Goal: Task Accomplishment & Management: Complete application form

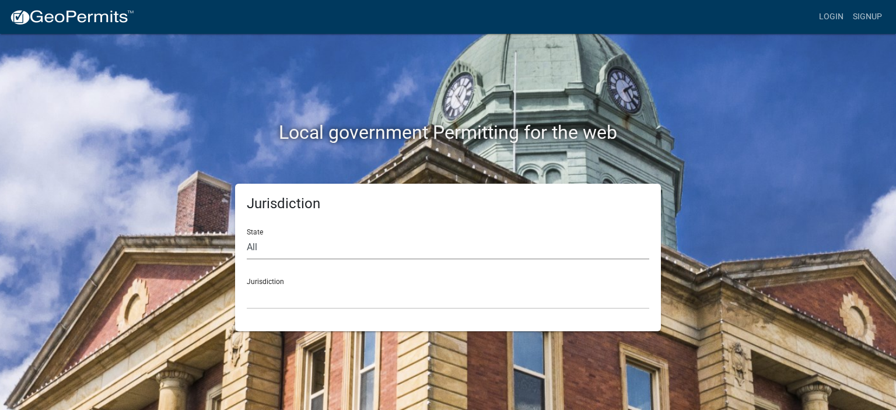
click at [276, 253] on select "All [US_STATE] [US_STATE] [US_STATE] [US_STATE] [US_STATE] [US_STATE] [US_STATE…" at bounding box center [448, 248] width 403 height 24
select select "[US_STATE]"
click at [247, 236] on select "All [US_STATE] [US_STATE] [US_STATE] [US_STATE] [US_STATE] [US_STATE] [US_STATE…" at bounding box center [448, 248] width 403 height 24
click at [267, 294] on select "[GEOGRAPHIC_DATA], [US_STATE] [GEOGRAPHIC_DATA], [US_STATE] [GEOGRAPHIC_DATA], …" at bounding box center [448, 297] width 403 height 24
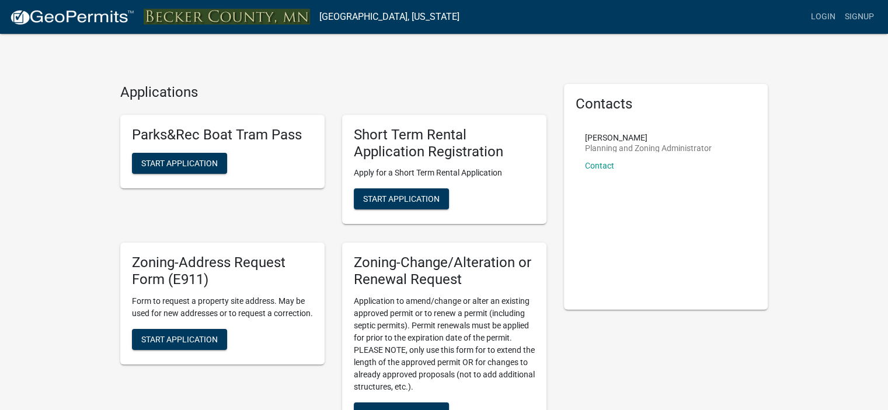
scroll to position [359, 0]
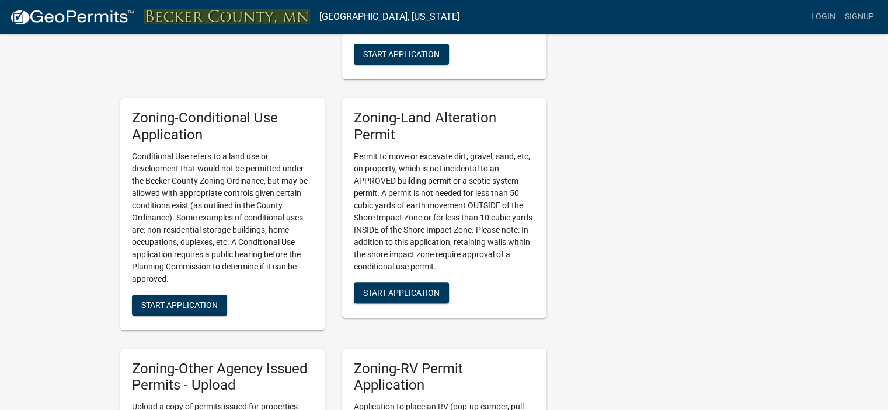
click at [880, 270] on div "Applications Parks&Rec Boat Tram Pass Start Application Short Term Rental Appli…" at bounding box center [444, 370] width 888 height 1458
click at [883, 278] on div "Applications Parks&Rec Boat Tram Pass Start Application Short Term Rental Appli…" at bounding box center [444, 370] width 888 height 1458
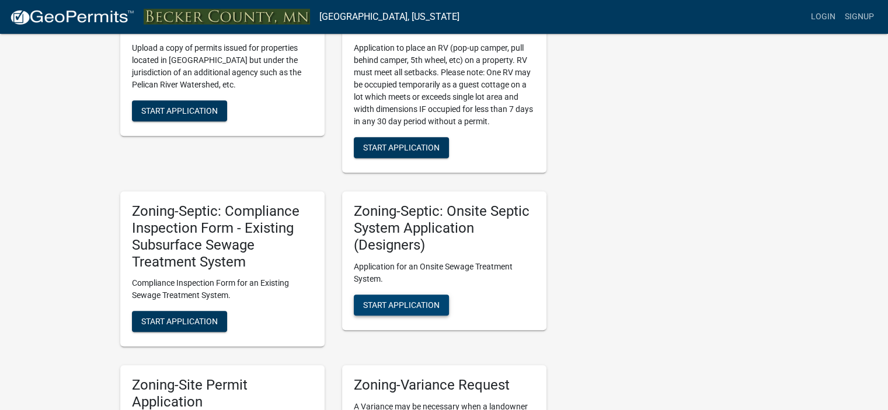
click at [401, 303] on span "Start Application" at bounding box center [401, 304] width 76 height 9
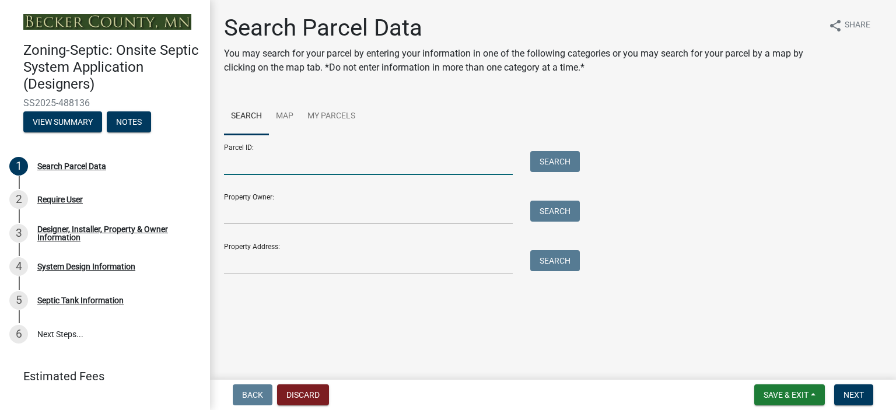
click at [261, 165] on input "Parcel ID:" at bounding box center [368, 163] width 289 height 24
type input "191076000"
click at [560, 158] on button "Search" at bounding box center [555, 161] width 50 height 21
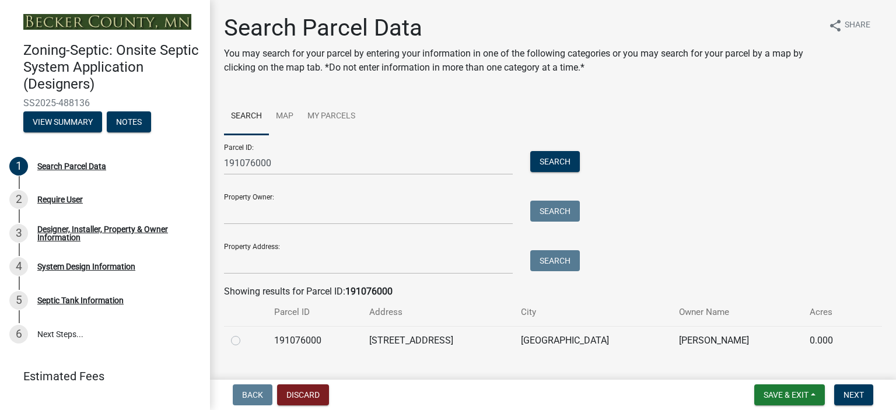
click at [245, 334] on label at bounding box center [245, 334] width 0 height 0
click at [245, 340] on input "radio" at bounding box center [249, 338] width 8 height 8
radio input "true"
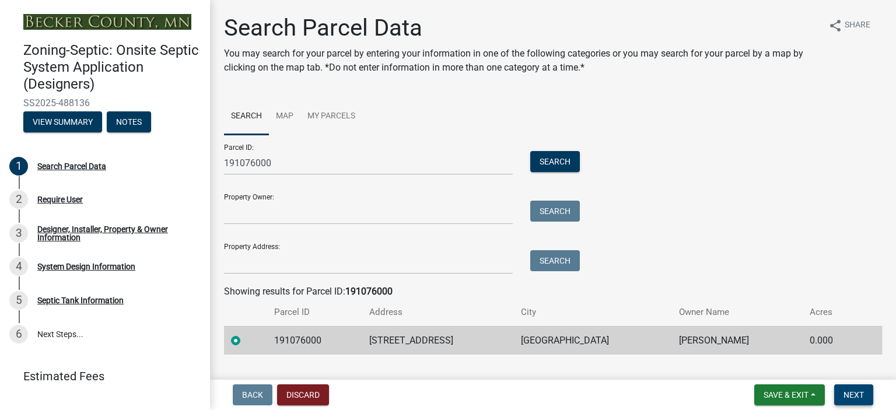
click at [853, 392] on span "Next" at bounding box center [854, 394] width 20 height 9
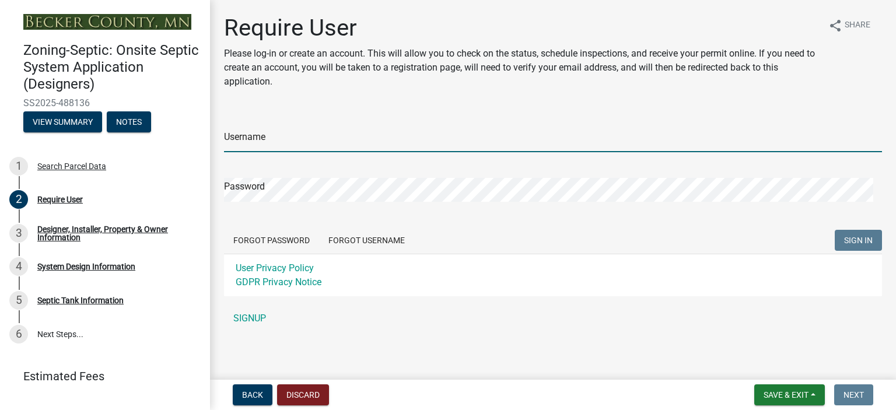
type input "[PERSON_NAME] Services LLC"
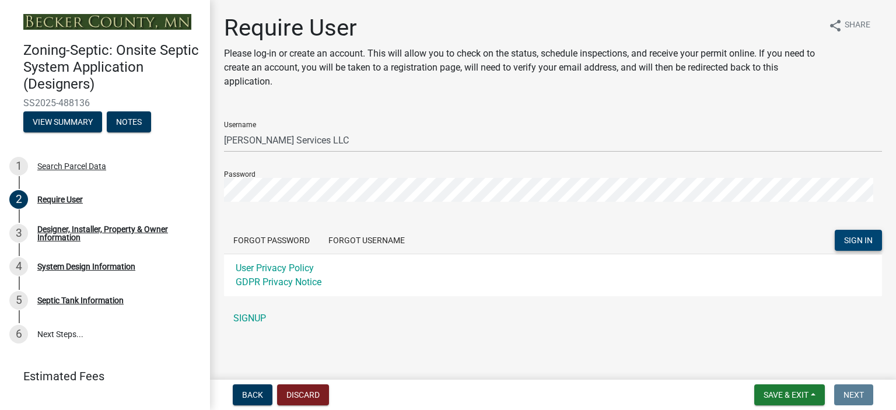
click at [851, 239] on span "SIGN IN" at bounding box center [858, 240] width 29 height 9
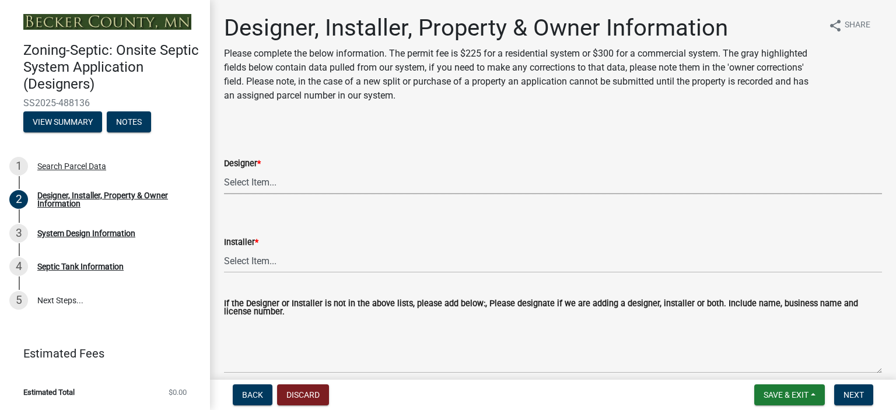
click at [257, 183] on select "Select Item... OTHER – Not listed (please add in next field and we will add to …" at bounding box center [553, 182] width 658 height 24
click at [224, 170] on select "Select Item... OTHER – Not listed (please add in next field and we will add to …" at bounding box center [553, 182] width 658 height 24
select select "60138064-8806-4d9b-bedf-9669809b6879"
click at [415, 181] on select "Select Item... OTHER – Not listed (please add in next field and we will add to …" at bounding box center [553, 182] width 658 height 24
click at [270, 259] on select "Select Item... OTHER – Not listed (please add in next field and we will add to …" at bounding box center [553, 261] width 658 height 24
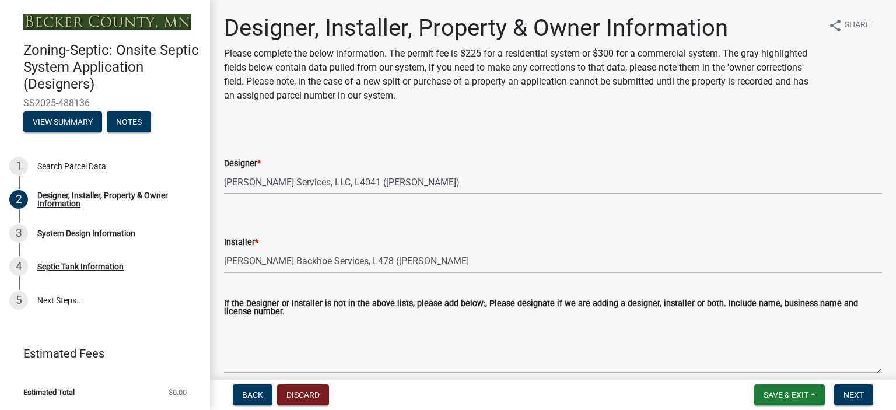
click at [224, 249] on select "Select Item... OTHER – Not listed (please add in next field and we will add to …" at bounding box center [553, 261] width 658 height 24
select select "7ed9ca25-f467-485e-8a3f-9b15343f81d6"
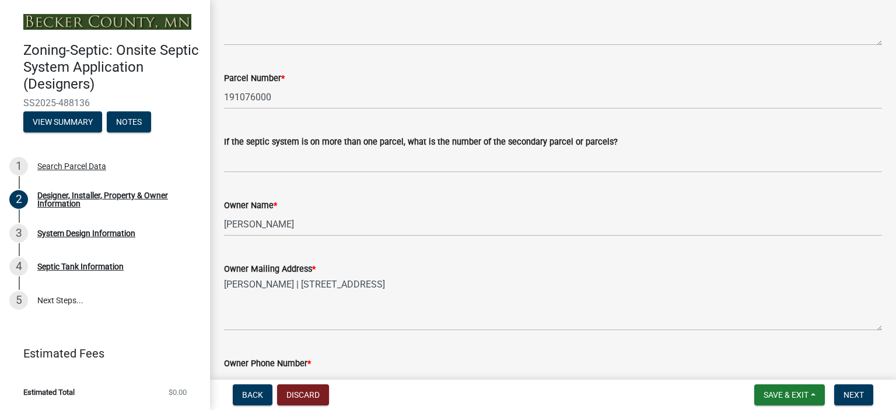
scroll to position [656, 0]
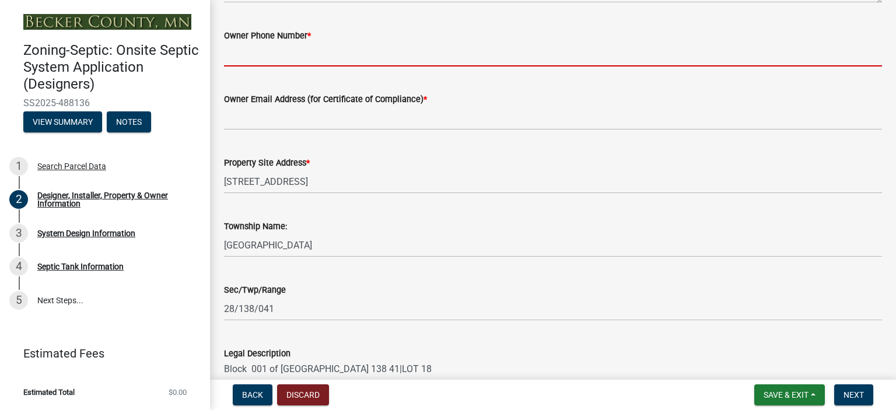
click at [244, 53] on input "Owner Phone Number *" at bounding box center [553, 55] width 658 height 24
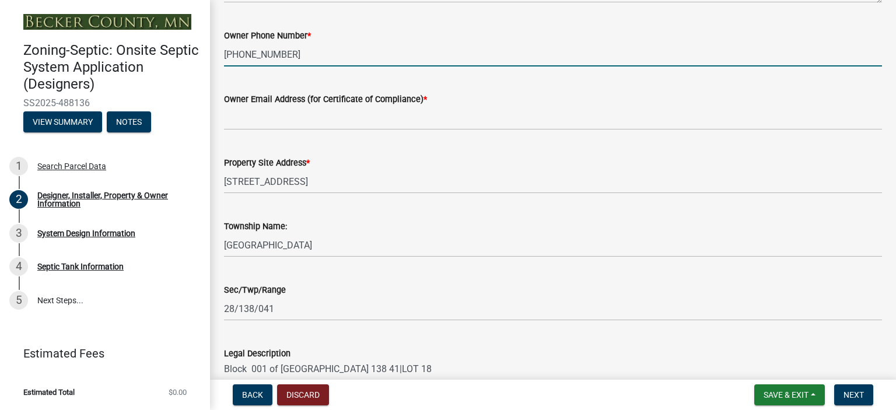
type input "[PHONE_NUMBER]"
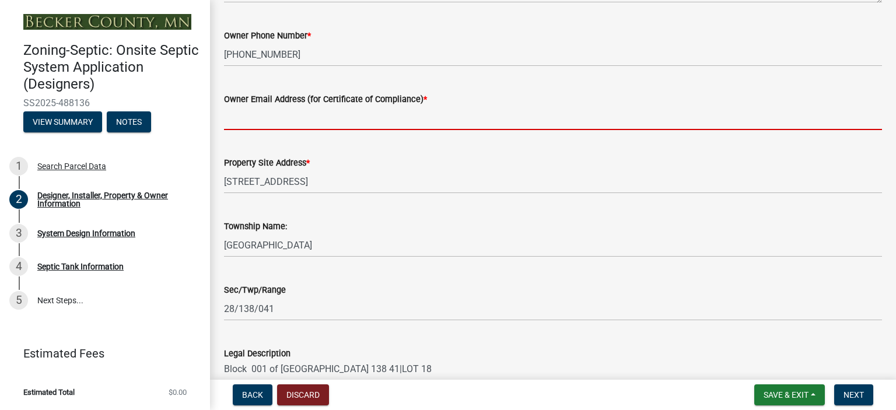
click at [246, 116] on input "Owner Email Address (for Certificate of Compliance) *" at bounding box center [553, 118] width 658 height 24
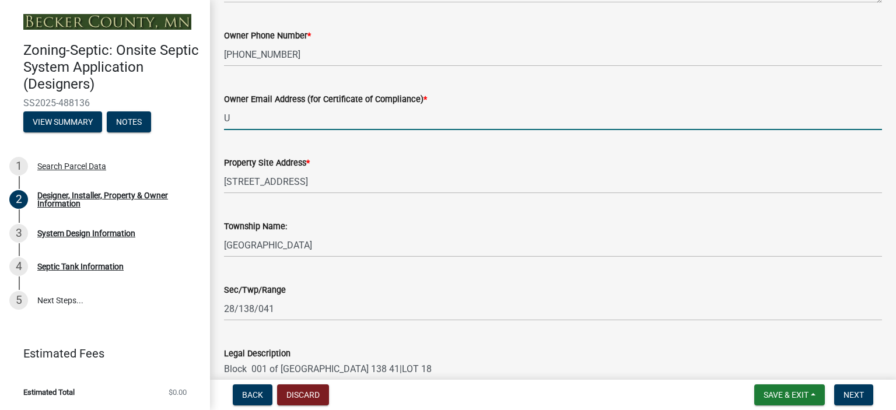
type input "UNKNOWN"
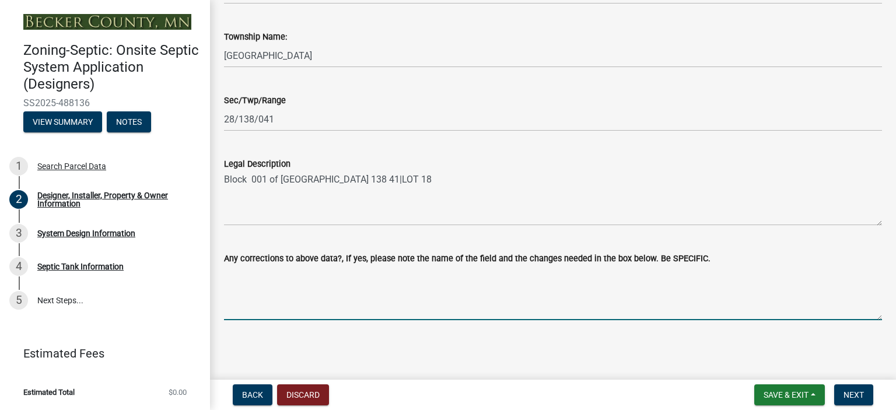
drag, startPoint x: 257, startPoint y: 273, endPoint x: 299, endPoint y: 214, distance: 71.6
click at [257, 271] on textarea "Any corrections to above data?, If yes, please note the name of the field and t…" at bounding box center [553, 293] width 658 height 55
click at [862, 393] on span "Next" at bounding box center [854, 394] width 20 height 9
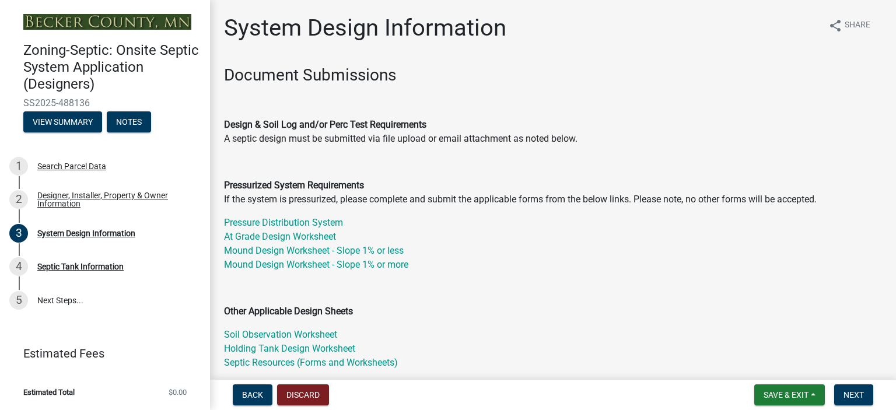
scroll to position [328, 0]
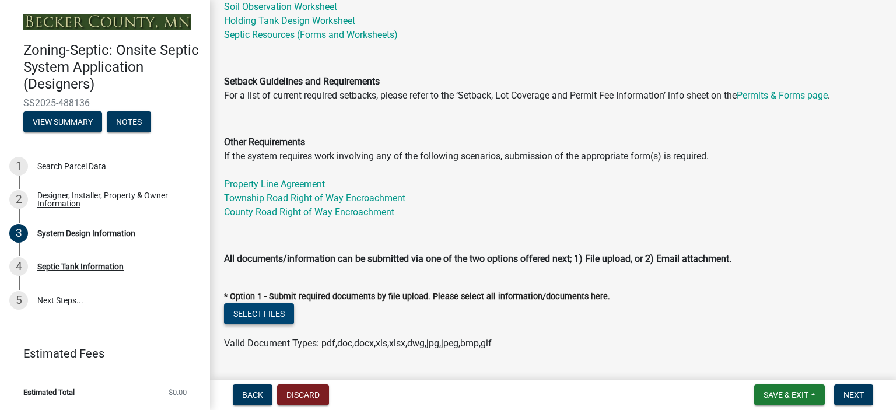
click at [264, 305] on button "Select files" at bounding box center [259, 313] width 70 height 21
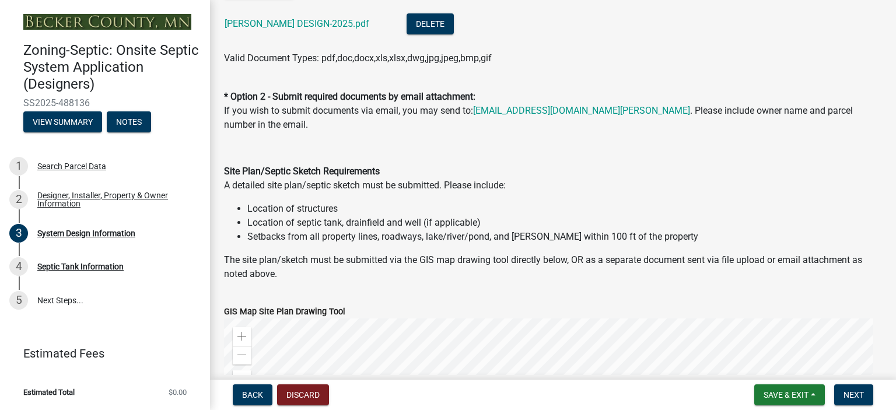
scroll to position [984, 0]
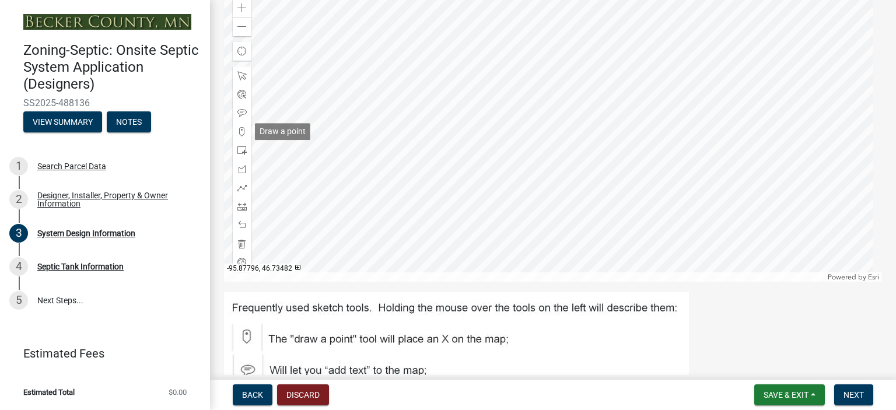
click at [240, 128] on span at bounding box center [241, 131] width 9 height 9
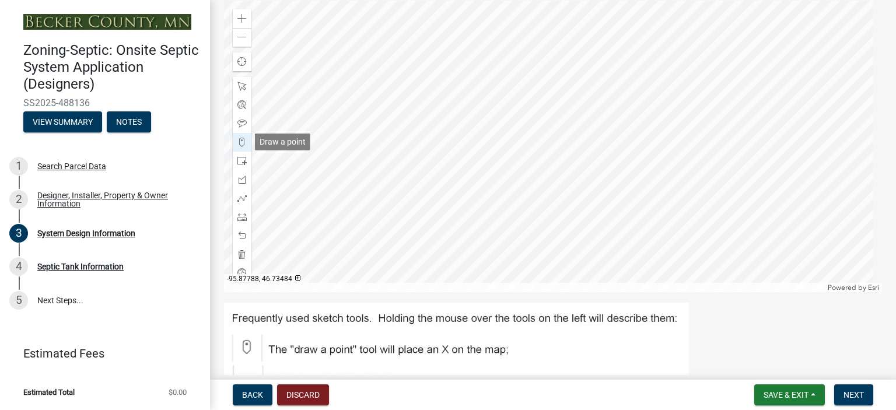
click at [242, 145] on span at bounding box center [241, 142] width 9 height 9
click at [242, 142] on span at bounding box center [241, 142] width 9 height 9
click at [634, 149] on div at bounding box center [553, 147] width 658 height 292
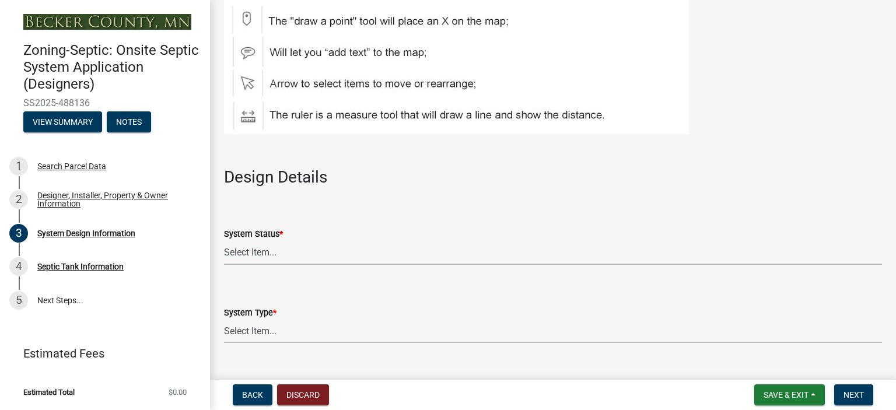
click at [251, 249] on select "Select Item... No Existing System Replacement System Failing System (Cesspool, …" at bounding box center [553, 253] width 658 height 24
click at [224, 241] on select "Select Item... No Existing System Replacement System Failing System (Cesspool, …" at bounding box center [553, 253] width 658 height 24
select select "8ba21533-2acf-4cc6-95e5-280e4aabd5a3"
click at [244, 326] on select "Select Item... Type I Type II Type III Type IV Type V" at bounding box center [553, 332] width 658 height 24
click at [224, 320] on select "Select Item... Type I Type II Type III Type IV Type V" at bounding box center [553, 332] width 658 height 24
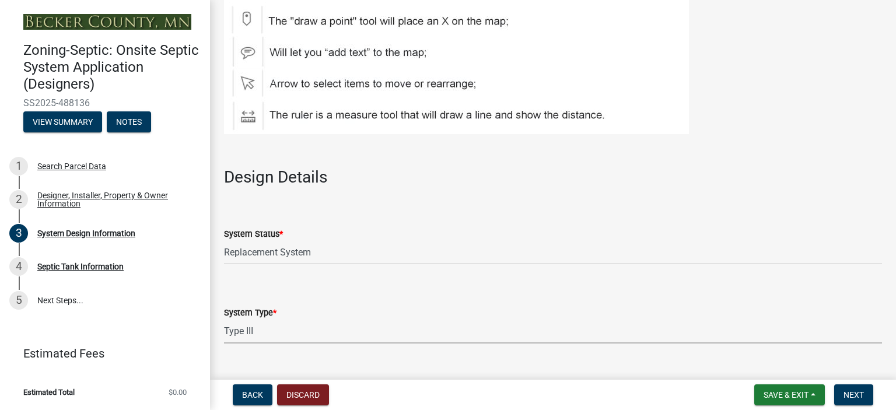
select select "841e6e1b-3a1e-4ec6-be41-af079aae60a3"
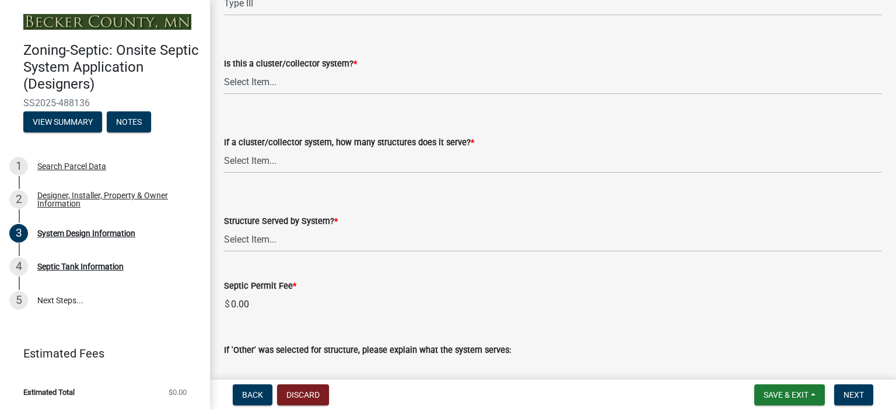
click at [822, 270] on div "Septic Permit Fee * $ 0.00" at bounding box center [553, 290] width 658 height 54
click at [245, 76] on select "Select Item... Yes No" at bounding box center [553, 83] width 658 height 24
click at [224, 71] on select "Select Item... Yes No" at bounding box center [553, 83] width 658 height 24
select select "011fbff4-a41d-4a75-9bd8-71c7e6c69e0d"
click at [240, 160] on select "Select Item... Not a cluster/collector system 1 2 3 4 5 6 7 8 9 10" at bounding box center [553, 161] width 658 height 24
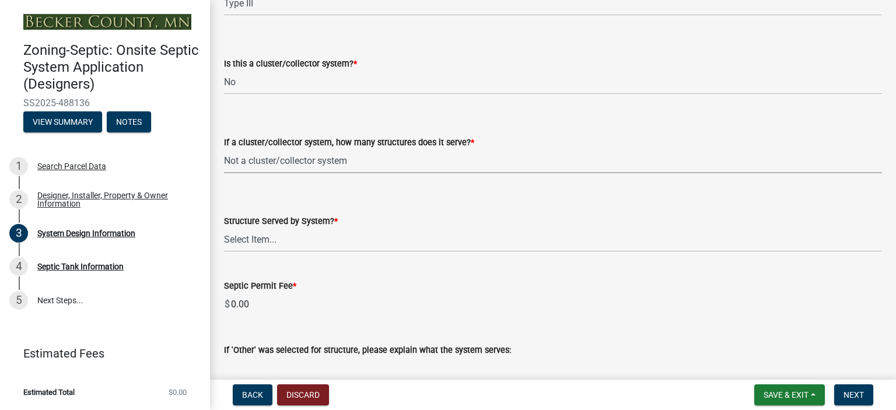
click at [224, 149] on select "Select Item... Not a cluster/collector system 1 2 3 4 5 6 7 8 9 10" at bounding box center [553, 161] width 658 height 24
select select "85fdfef2-2683-4311-b5d5-5505f6411127"
click at [245, 239] on select "Select Item... Commercial Resort Commercial - Non Resort Other Full-Time Dwelli…" at bounding box center [553, 240] width 658 height 24
click at [224, 228] on select "Select Item... Commercial Resort Commercial - Non Resort Other Full-Time Dwelli…" at bounding box center [553, 240] width 658 height 24
select select "d95a9312-c8a1-4ec7-8581-25dbcf440a1f"
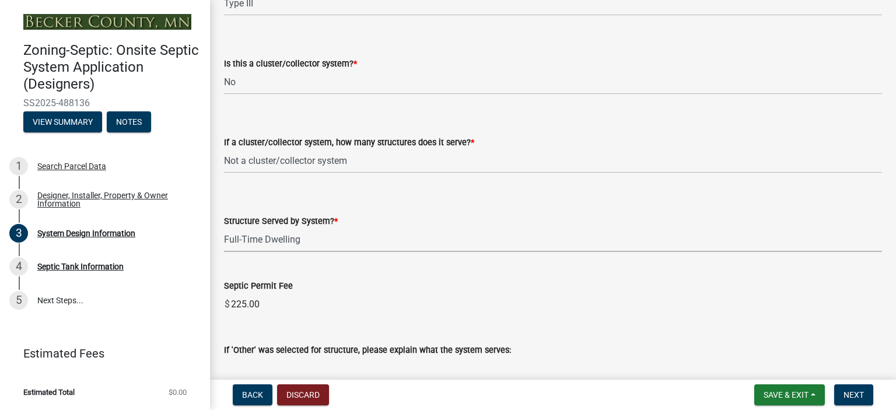
scroll to position [1958, 0]
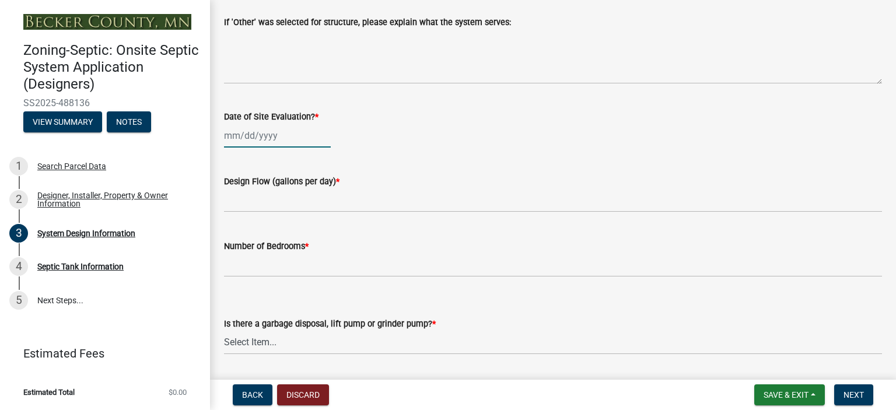
click at [253, 135] on div at bounding box center [277, 136] width 107 height 24
select select "10"
select select "2025"
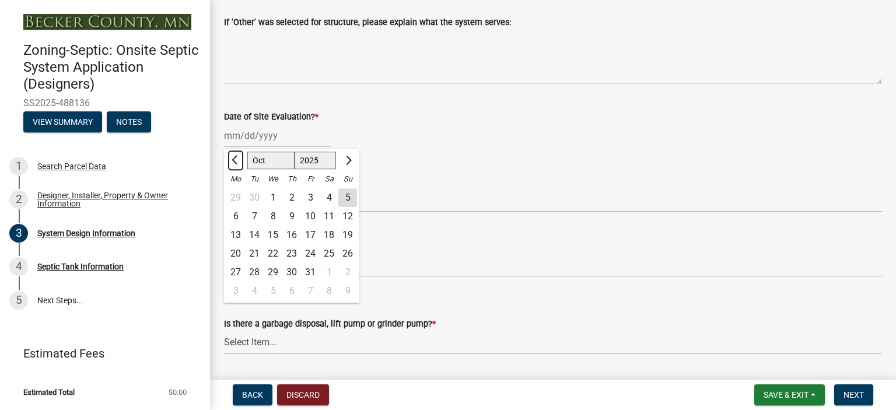
click at [232, 153] on button "Previous month" at bounding box center [236, 160] width 14 height 19
select select "9"
click at [313, 231] on div "19" at bounding box center [310, 235] width 19 height 19
type input "[DATE]"
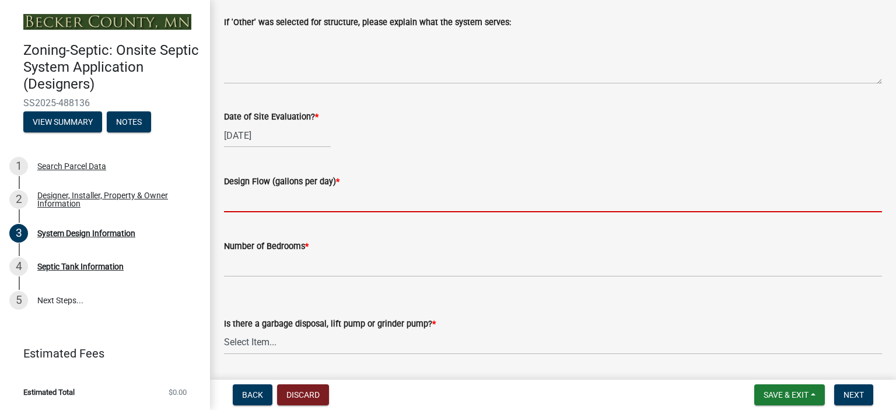
click at [243, 202] on input "text" at bounding box center [553, 200] width 658 height 24
type input "450"
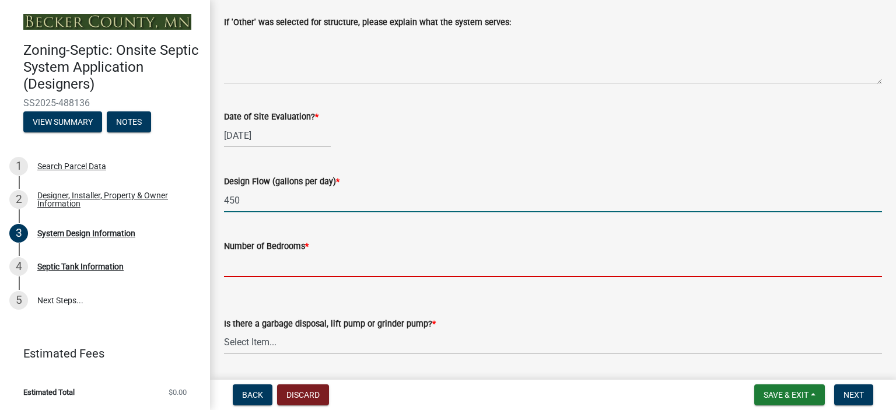
click at [247, 263] on input "Number of Bedrooms *" at bounding box center [553, 265] width 658 height 24
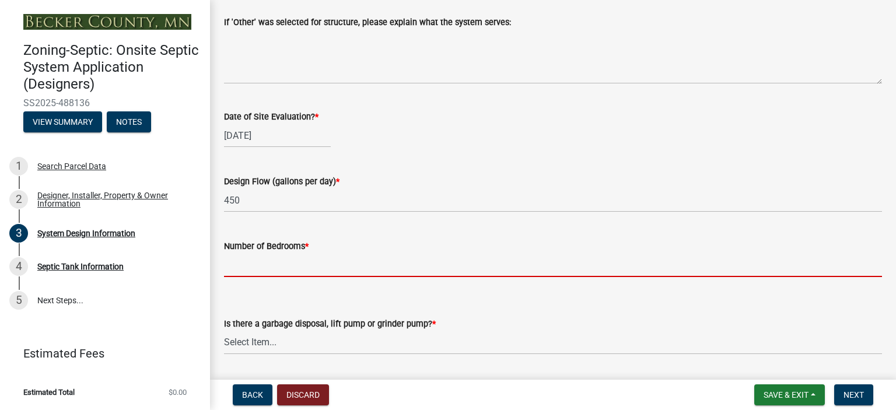
type input "3"
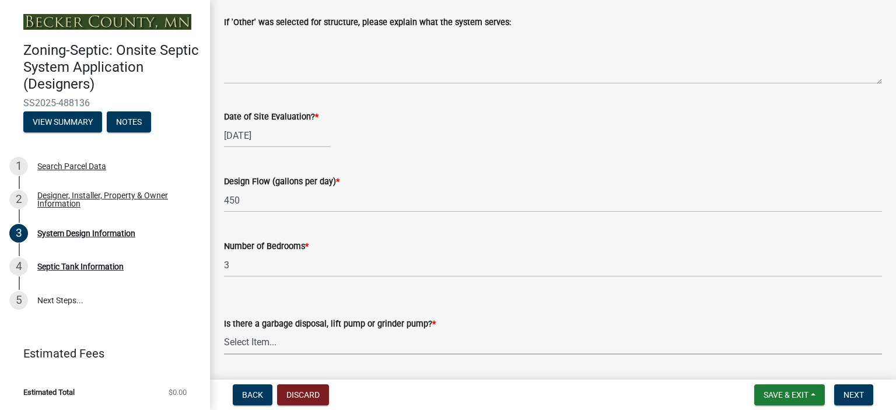
click at [234, 338] on select "Select Item... Yes No" at bounding box center [553, 343] width 658 height 24
click at [224, 331] on select "Select Item... Yes No" at bounding box center [553, 343] width 658 height 24
select select "ba735beb-519e-40f0-ae20-62d65fc4c46b"
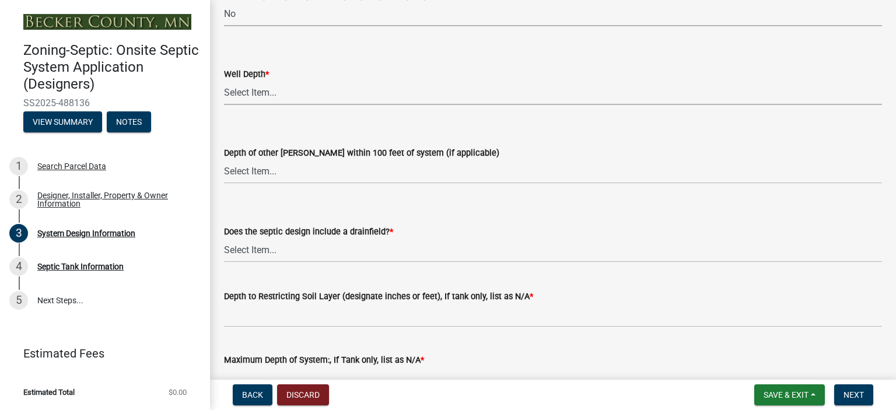
click at [250, 92] on select "Select Item... Deep Well Shallow Well Well not yet installed - To be drilled No…" at bounding box center [553, 93] width 658 height 24
click at [224, 81] on select "Select Item... Deep Well Shallow Well Well not yet installed - To be drilled No…" at bounding box center [553, 93] width 658 height 24
select select "ef698bf5-6172-44c1-9ffb-522c07469aed"
click at [249, 161] on select "Select Item... Deep Well Shallow Well No other [PERSON_NAME]" at bounding box center [553, 172] width 658 height 24
click at [224, 160] on select "Select Item... Deep Well Shallow Well No other [PERSON_NAME]" at bounding box center [553, 172] width 658 height 24
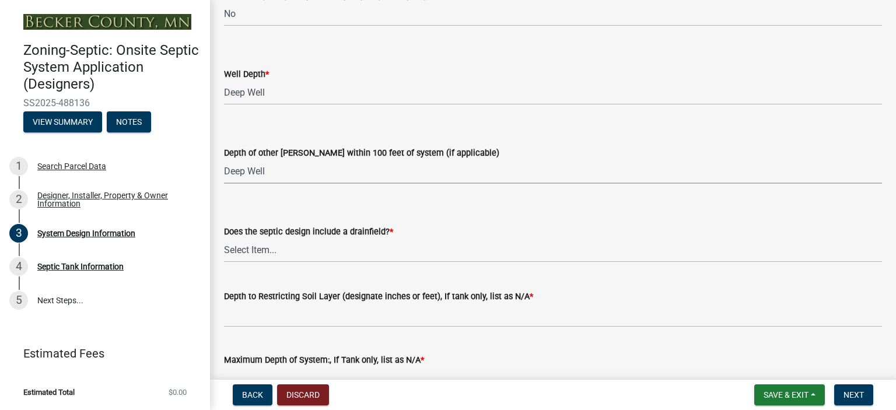
select select "a2b5ca25-65b1-425d-82c5-8881ea380237"
click at [240, 250] on select "Select Item... Yes No Existing - COC must by submitted" at bounding box center [553, 251] width 658 height 24
click at [224, 239] on select "Select Item... Yes No Existing - COC must by submitted" at bounding box center [553, 251] width 658 height 24
select select "a0c59fcd-b61c-4c3a-90a8-e70849750c47"
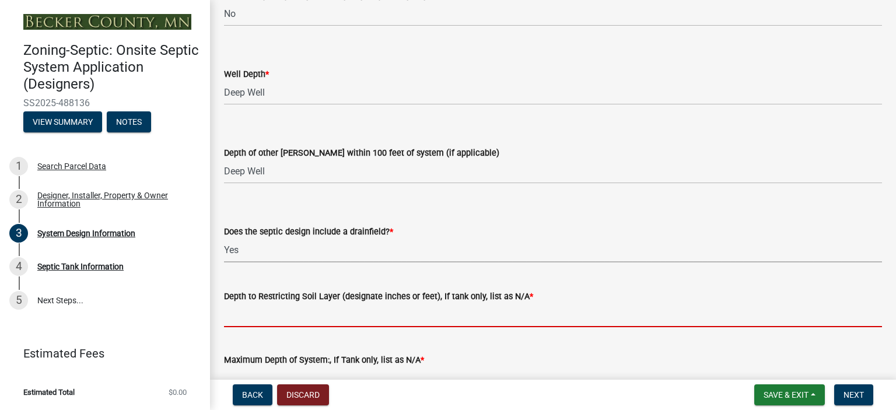
click at [254, 320] on input "Depth to Restricting Soil Layer (designate inches or feet), If tank only, list …" at bounding box center [553, 315] width 658 height 24
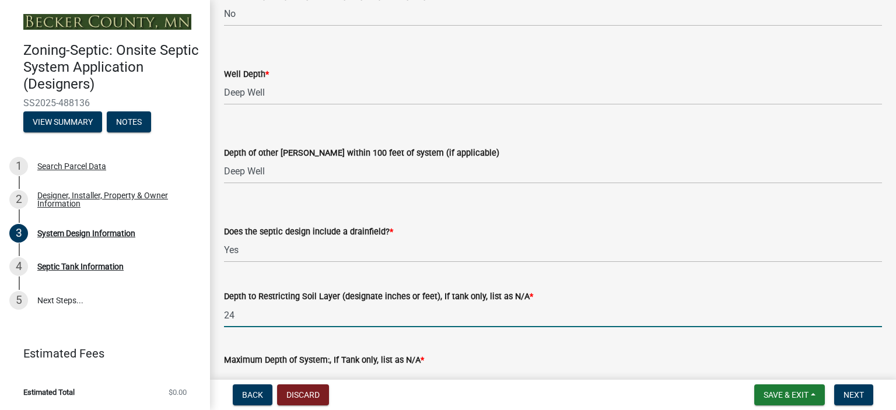
type input "24""
click at [308, 347] on div "Maximum Depth of System:, If Tank only, list as N/A *" at bounding box center [553, 364] width 658 height 54
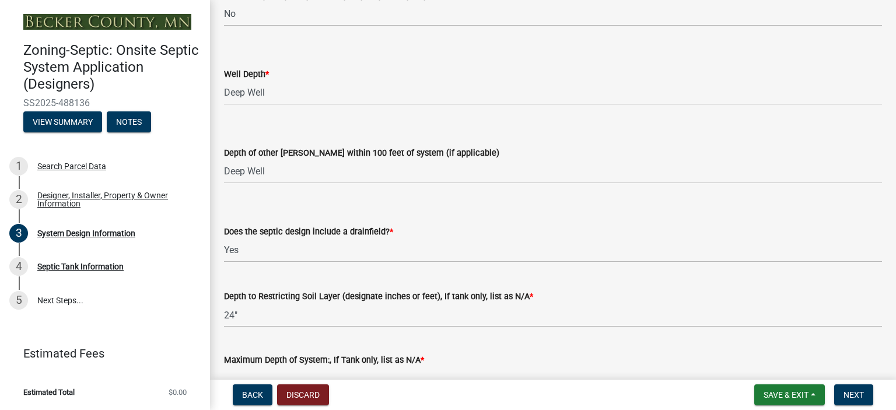
scroll to position [2357, 0]
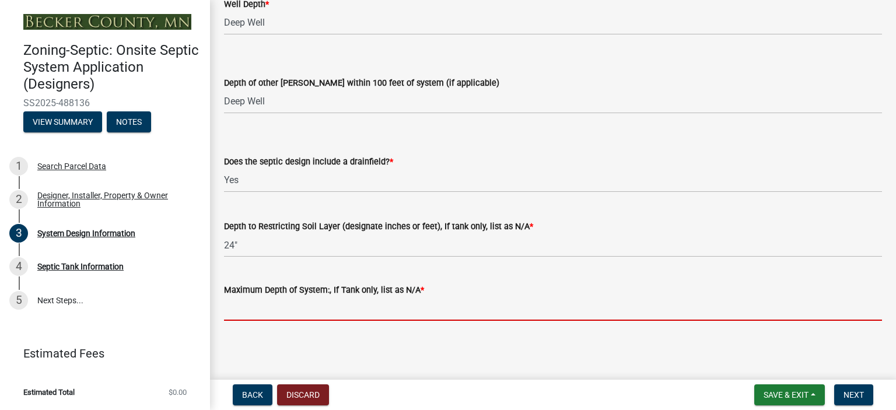
click at [240, 314] on input "Maximum Depth of System:, If Tank only, list as N/A *" at bounding box center [553, 309] width 658 height 24
type input "-12""
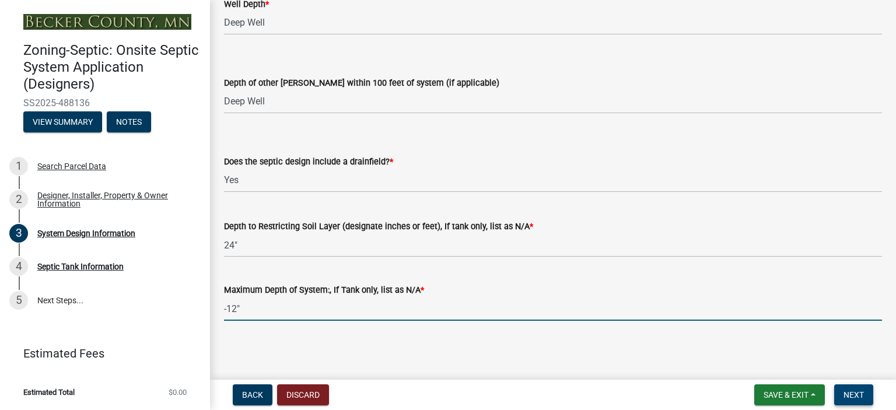
click at [854, 394] on span "Next" at bounding box center [854, 394] width 20 height 9
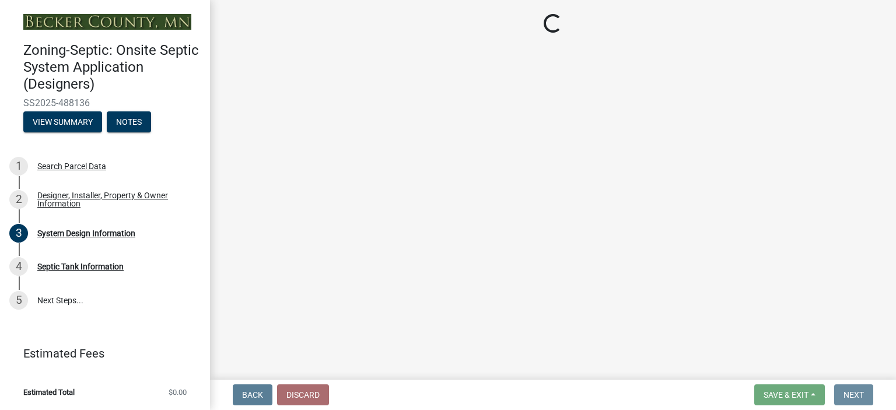
scroll to position [0, 0]
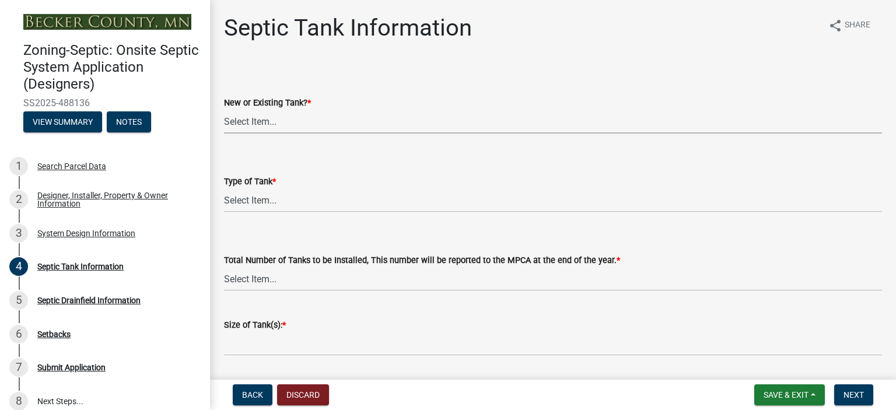
click at [254, 121] on select "Select Item... New Existing Both -New and Existing Tank" at bounding box center [553, 122] width 658 height 24
click at [224, 110] on select "Select Item... New Existing Both -New and Existing Tank" at bounding box center [553, 122] width 658 height 24
select select "e20c0fde-eb8f-4df0-bed0-a0cef743e9ae"
click at [245, 202] on select "Select Item... Single Septic Tank Compartmented Tank Single Tank plus Compartme…" at bounding box center [553, 200] width 658 height 24
click at [224, 188] on select "Select Item... Single Septic Tank Compartmented Tank Single Tank plus Compartme…" at bounding box center [553, 200] width 658 height 24
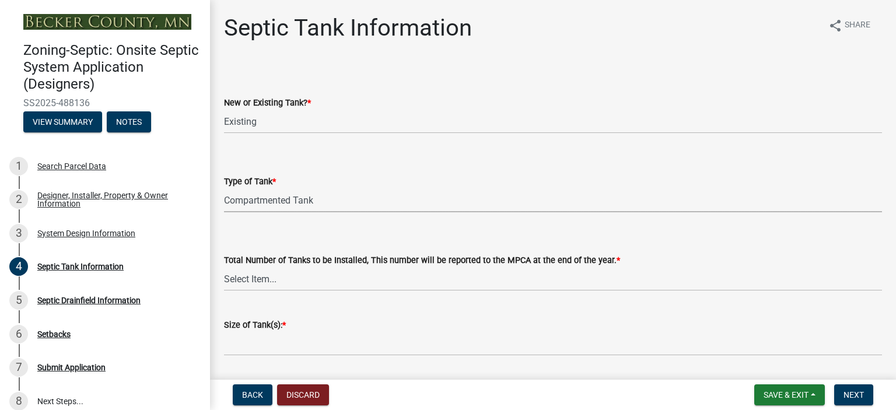
select select "8af00ff6-ccdf-43a1-aa9f-9d195177e029"
click at [254, 272] on select "Select Item... 0 1 2 3 4" at bounding box center [553, 279] width 658 height 24
click at [224, 267] on select "Select Item... 0 1 2 3 4" at bounding box center [553, 279] width 658 height 24
select select "d0543dda-1f81-4523-8820-7e11934bbfb3"
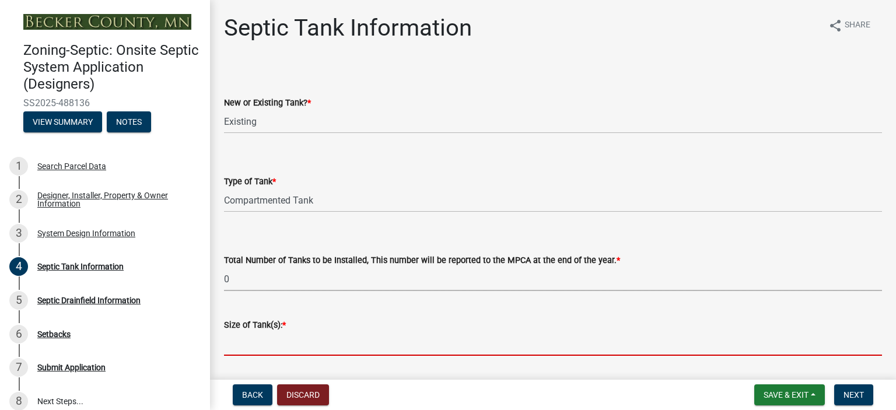
click at [243, 349] on input "Size of Tank(s): *" at bounding box center [553, 344] width 658 height 24
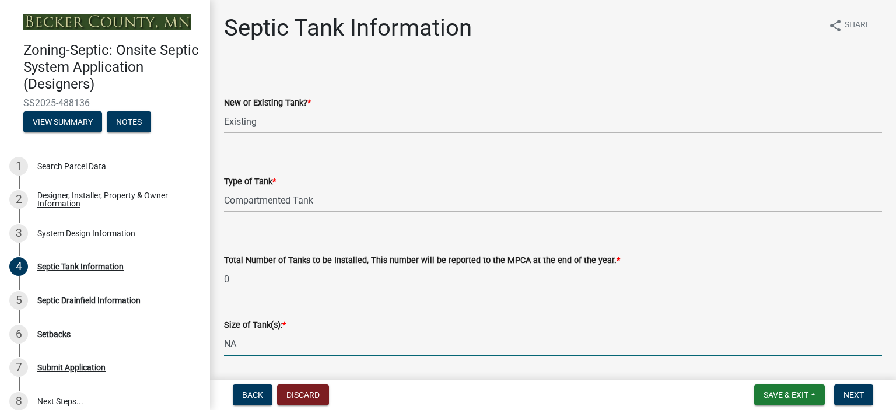
type input "N"
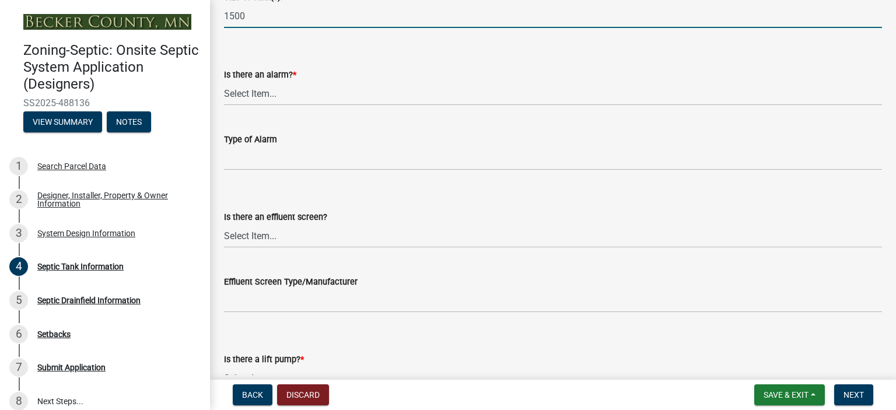
type input "1500"
click at [244, 90] on select "Select Item... Yes No" at bounding box center [553, 94] width 658 height 24
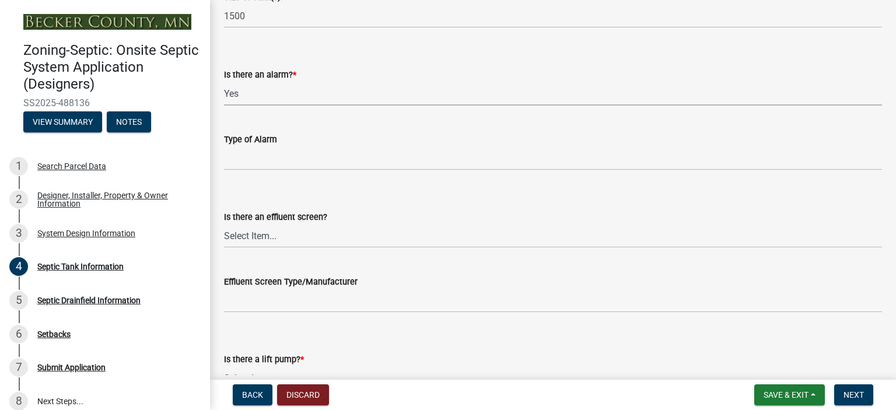
click at [224, 82] on select "Select Item... Yes No" at bounding box center [553, 94] width 658 height 24
select select "c84d9e4c-2287-4d2e-9ef7-9874a7456ee3"
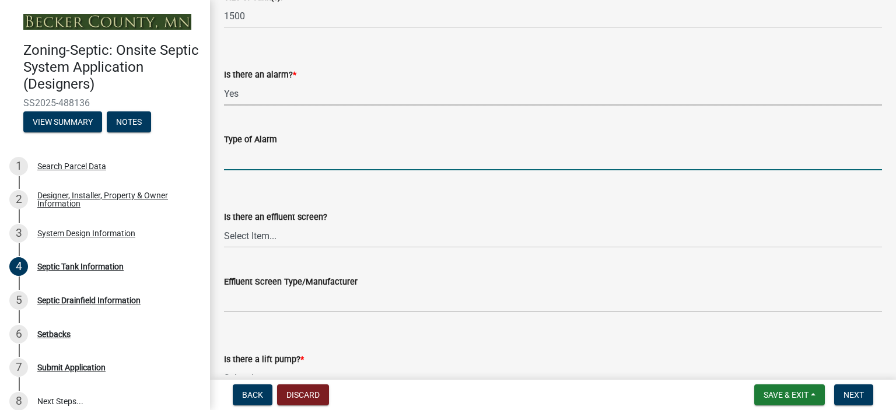
click at [244, 161] on input "Type of Alarm" at bounding box center [553, 158] width 658 height 24
type input "ELECTRIC"
click at [241, 233] on select "Select Item... Yes No" at bounding box center [553, 236] width 658 height 24
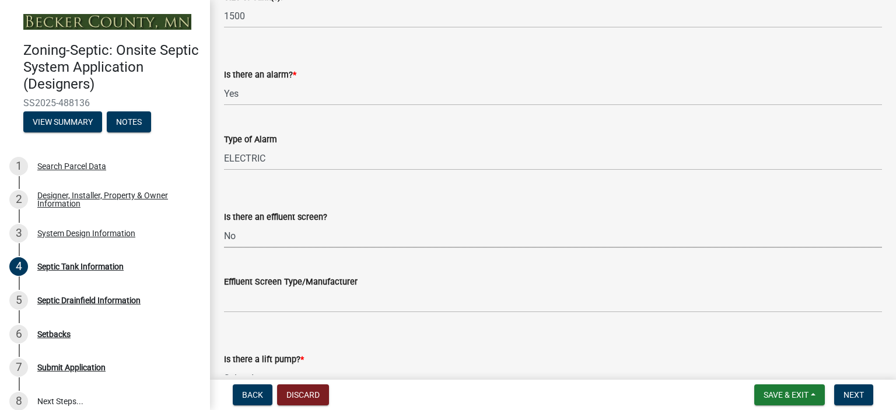
click at [224, 224] on select "Select Item... Yes No" at bounding box center [553, 236] width 658 height 24
select select "a956bcdf-8f12-4f61-bfc1-a6e229dc0595"
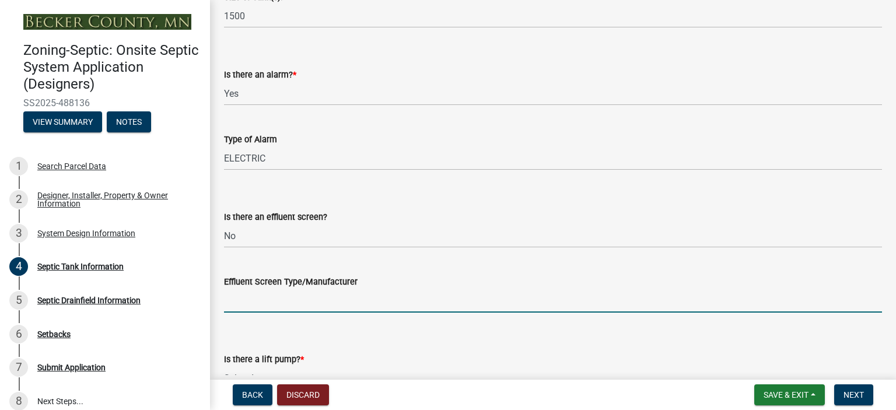
click at [254, 298] on input "Effluent Screen Type/Manufacturer" at bounding box center [553, 301] width 658 height 24
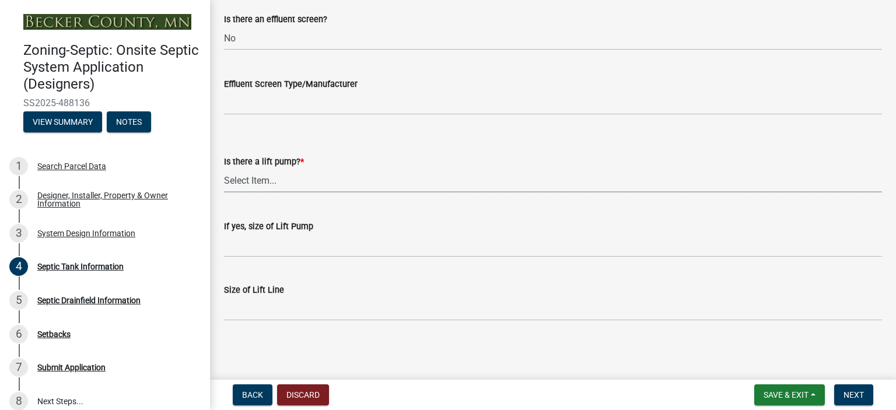
click at [245, 181] on select "Select Item... Yes No" at bounding box center [553, 181] width 658 height 24
click at [224, 169] on select "Select Item... Yes No" at bounding box center [553, 181] width 658 height 24
select select "7b57e397-6881-49c8-9b87-e40bdbeb8239"
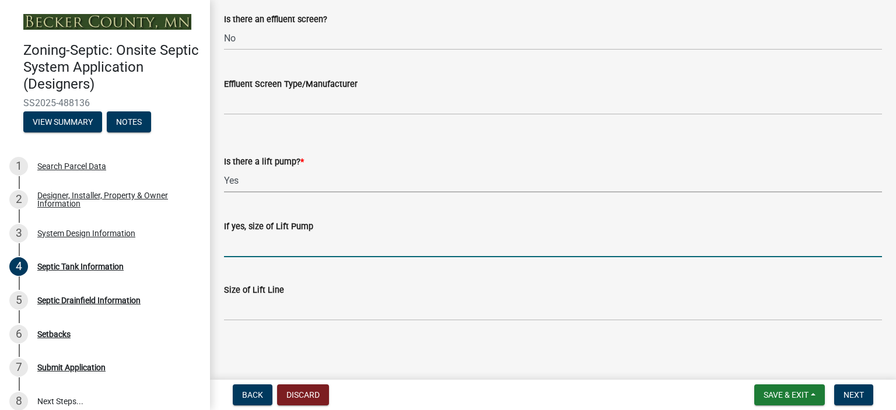
click at [244, 242] on input "If yes, size of Lift Pump" at bounding box center [553, 245] width 658 height 24
type input "34GPM"
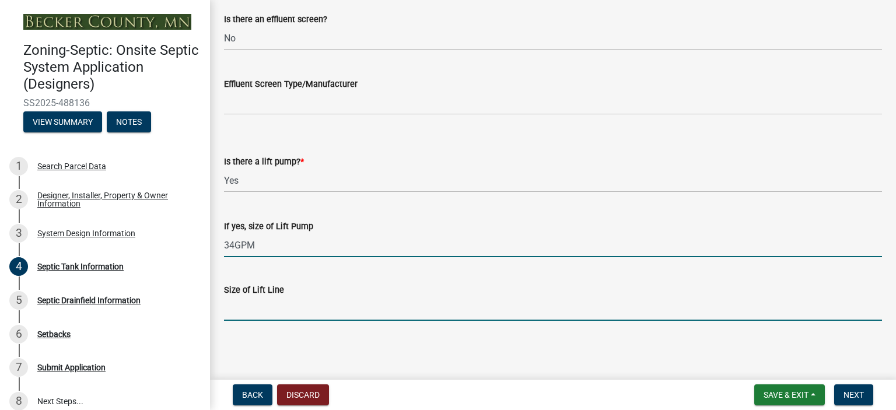
click at [235, 306] on input "Size of Lift Line" at bounding box center [553, 309] width 658 height 24
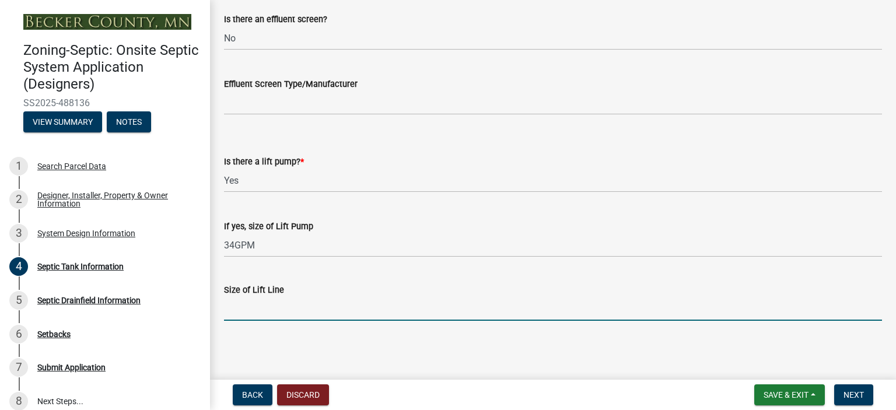
type input "2""
click at [854, 393] on span "Next" at bounding box center [854, 394] width 20 height 9
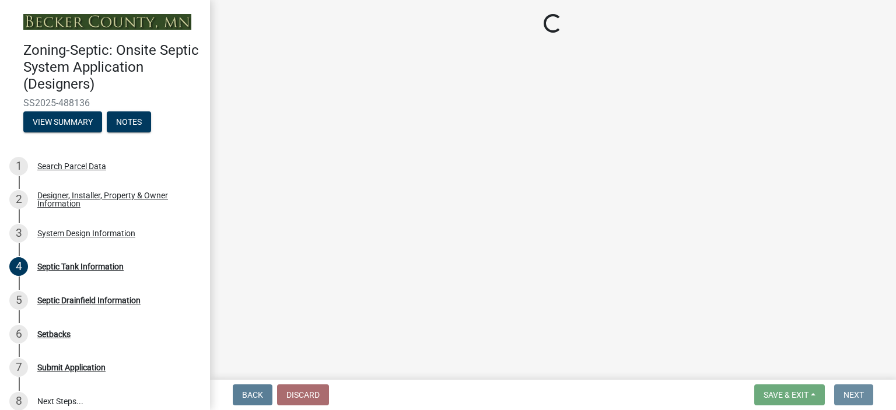
scroll to position [0, 0]
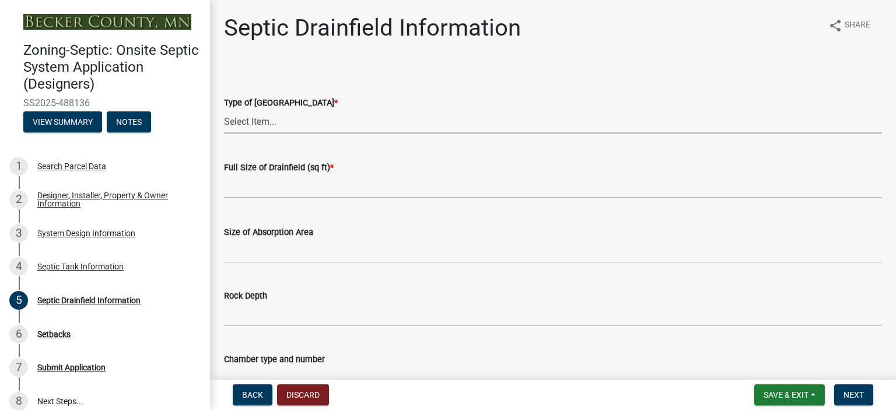
click at [243, 119] on select "Select Item... Chamber Trench Rock Trench Gravelless Mound Pressure Bed Seepage…" at bounding box center [553, 122] width 658 height 24
click at [224, 110] on select "Select Item... Chamber Trench Rock Trench Gravelless Mound Pressure Bed Seepage…" at bounding box center [553, 122] width 658 height 24
select select "757b77d3-357c-421c-8450-4fc78db4eecb"
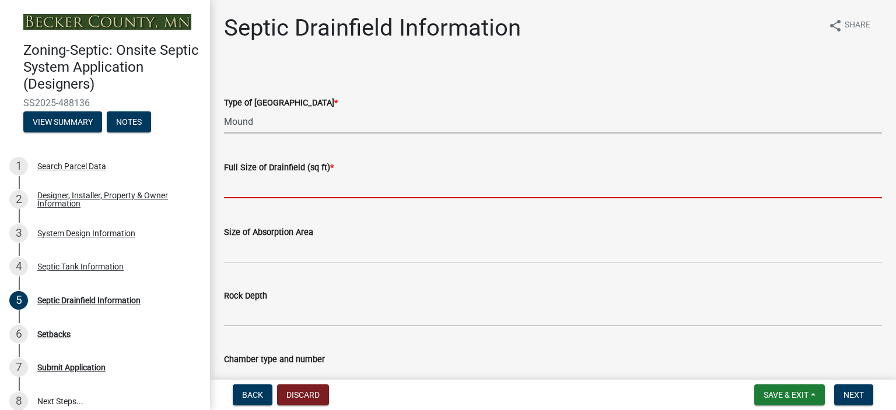
click at [242, 189] on input "text" at bounding box center [553, 186] width 658 height 24
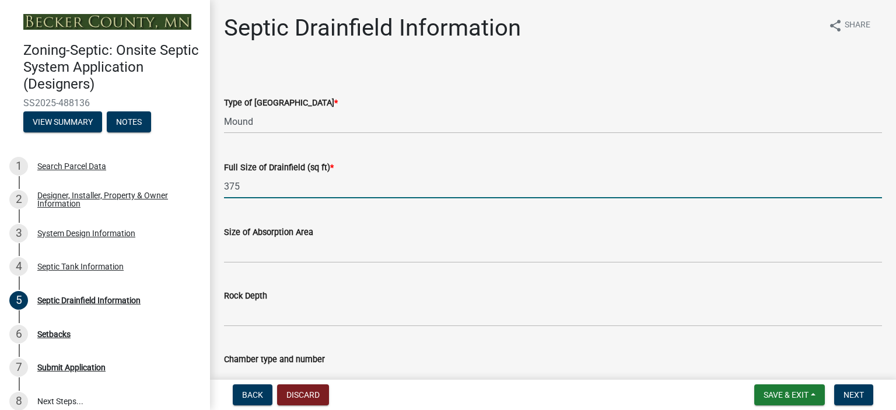
type input "375"
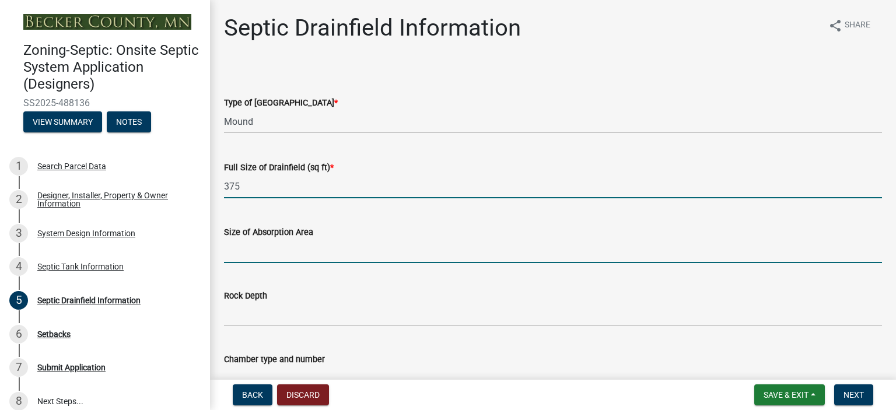
click at [246, 245] on input "Size of Absorption Area" at bounding box center [553, 251] width 658 height 24
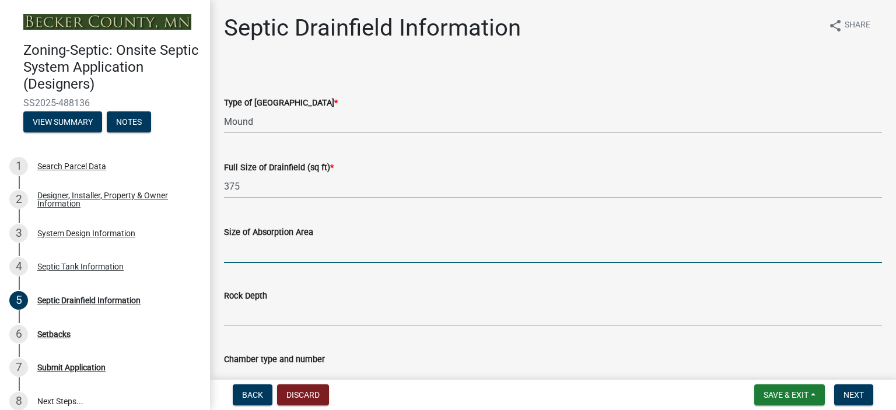
type input "375"
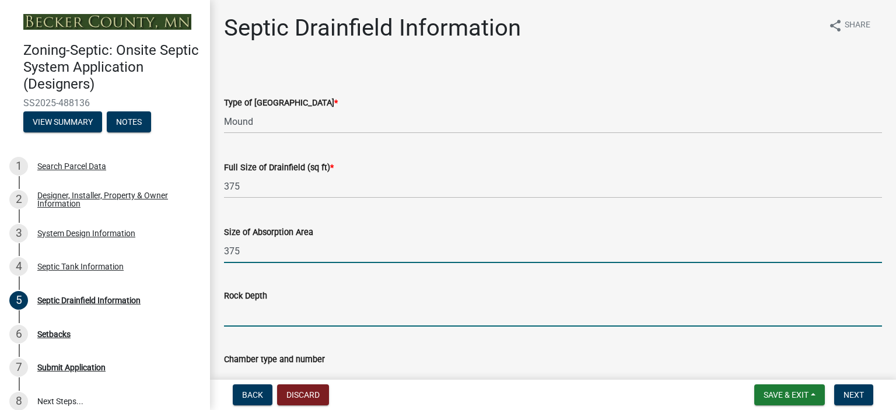
click at [233, 315] on input "Rock Depth" at bounding box center [553, 315] width 658 height 24
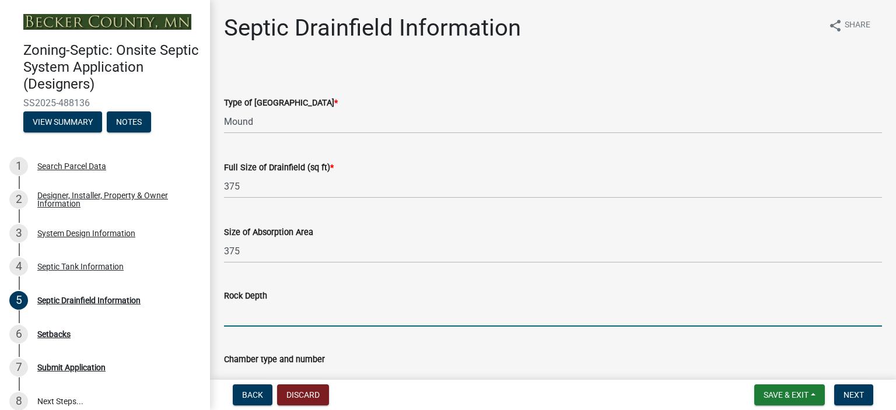
type input "10""
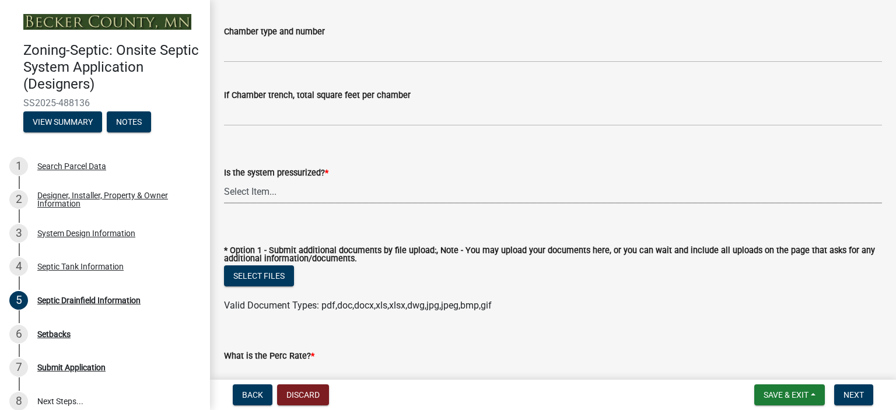
click at [260, 192] on select "Select Item... Yes No" at bounding box center [553, 192] width 658 height 24
click at [224, 180] on select "Select Item... Yes No" at bounding box center [553, 192] width 658 height 24
select select "366d546d-8bc3-42fb-bca7-8a9455861f61"
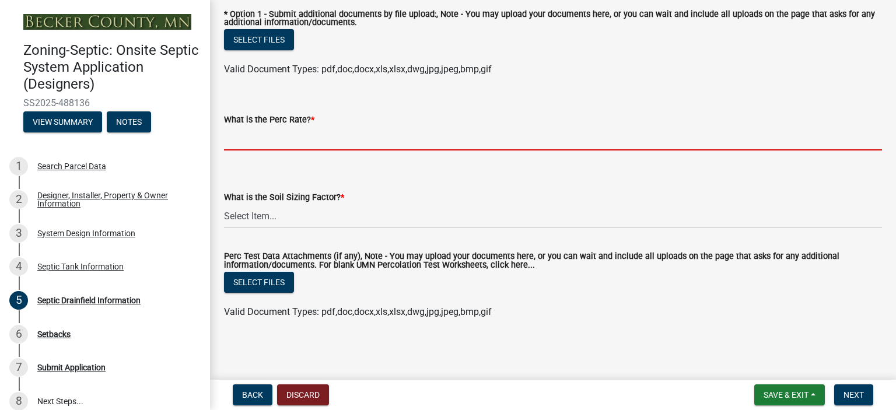
click at [246, 136] on input "What is the Perc Rate? *" at bounding box center [553, 139] width 658 height 24
type input ".1-5"
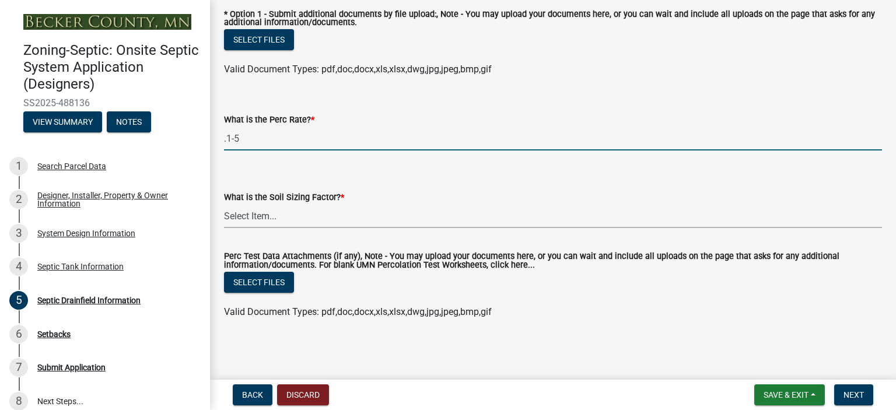
click at [256, 212] on select "Select Item... 0.00 0.24 0.45 0.50 0.60 0.78 .83 1.27 1.67" at bounding box center [553, 216] width 658 height 24
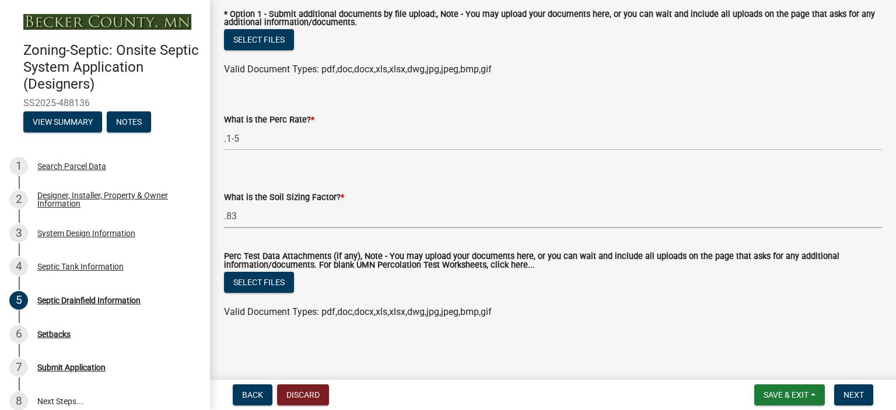
click at [224, 204] on select "Select Item... 0.00 0.24 0.45 0.50 0.60 0.78 .83 1.27 1.67" at bounding box center [553, 216] width 658 height 24
select select "dac4ac35-55b4-499a-b025-a1e3fbf96bb4"
click at [847, 390] on span "Next" at bounding box center [854, 394] width 20 height 9
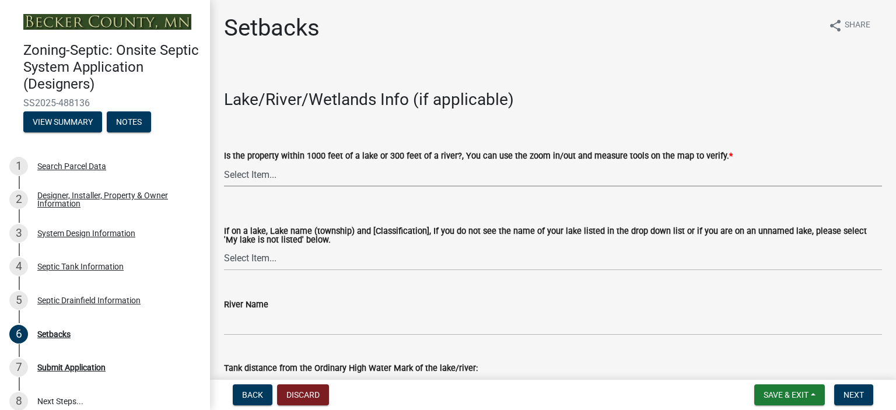
click at [255, 169] on select "Select Item... Yes No" at bounding box center [553, 175] width 658 height 24
click at [224, 163] on select "Select Item... Yes No" at bounding box center [553, 175] width 658 height 24
select select "c245ec0d-8d6f-4710-ab2b-b3aa70611708"
click at [245, 258] on select "Select Item... [GEOGRAPHIC_DATA] is not listed below [GEOGRAPHIC_DATA] ([GEOGRA…" at bounding box center [553, 259] width 658 height 24
click at [224, 247] on select "Select Item... [GEOGRAPHIC_DATA] is not listed below [GEOGRAPHIC_DATA] ([GEOGRA…" at bounding box center [553, 259] width 658 height 24
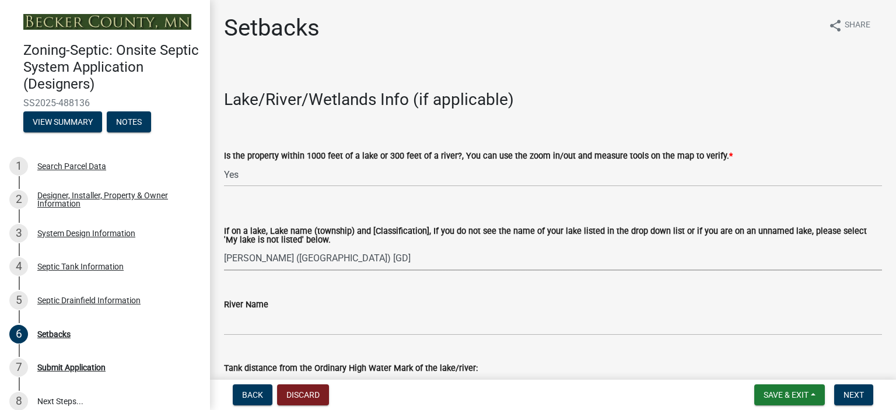
select select "397cbbb5-7b5e-4e61-a54e-29aa9536e5fd"
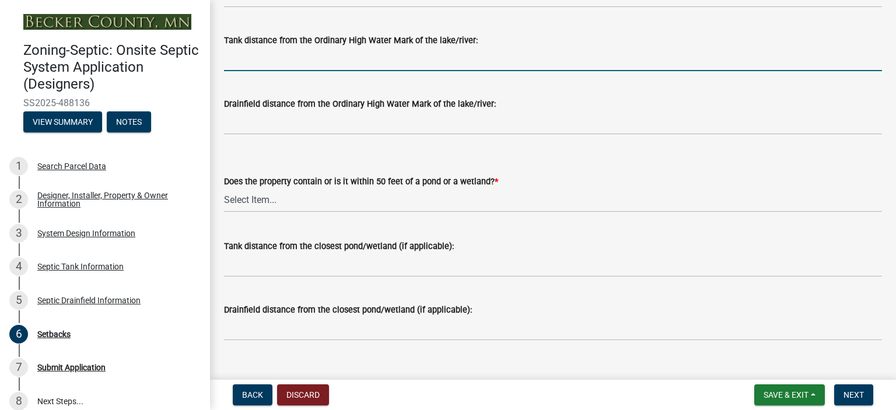
click at [237, 59] on input "Tank distance from the Ordinary High Water Mark of the lake/river:" at bounding box center [553, 59] width 658 height 24
type input "+75'"
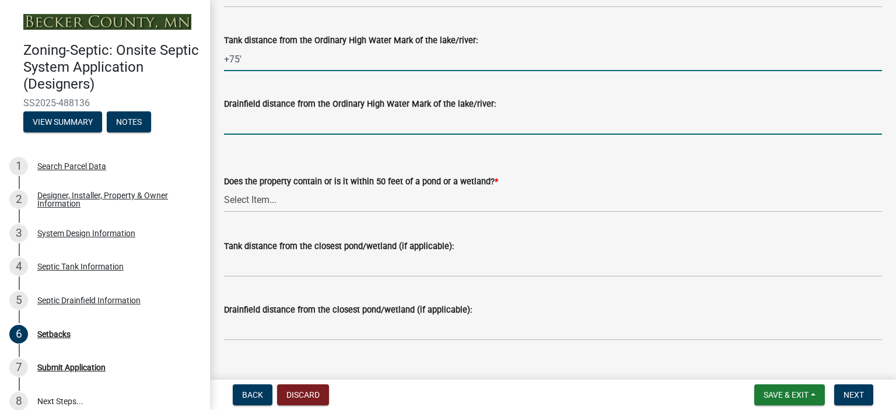
click at [247, 125] on input "Drainfield distance from the Ordinary High Water Mark of the lake/river:" at bounding box center [553, 123] width 658 height 24
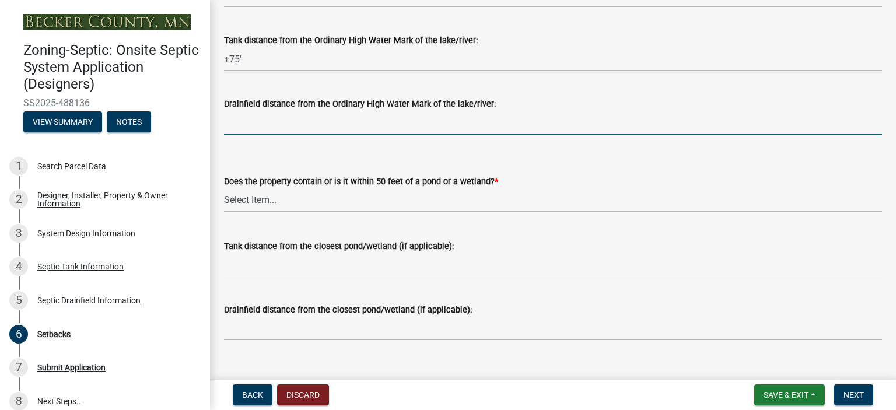
type input "+75'"
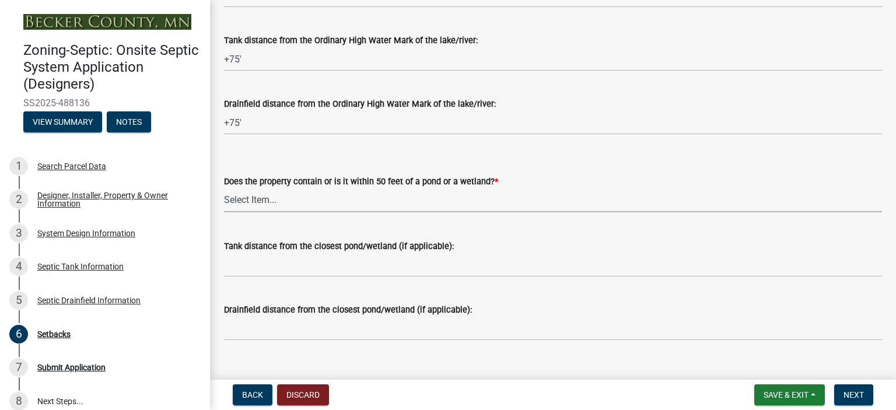
click at [243, 198] on select "Select Item... Yes No" at bounding box center [553, 200] width 658 height 24
click at [224, 188] on select "Select Item... Yes No" at bounding box center [553, 200] width 658 height 24
select select "23044af5-43bb-4cf5-8aef-2716db2ce5fc"
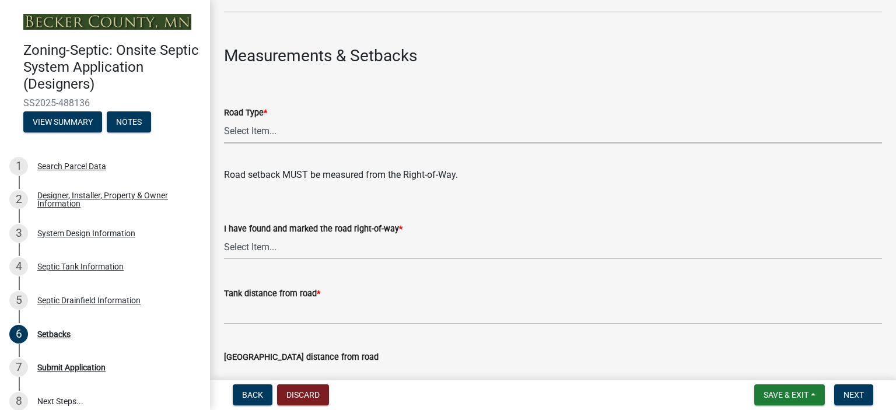
click at [243, 126] on select "Select Item... State County Public / Township Private Easement [GEOGRAPHIC_DATA]" at bounding box center [553, 132] width 658 height 24
click at [224, 120] on select "Select Item... State County Public / Township Private Easement [GEOGRAPHIC_DATA]" at bounding box center [553, 132] width 658 height 24
select select "21af9b93-f494-48c6-91ae-235d36c6c939"
click at [246, 245] on select "Select Item... Yes No" at bounding box center [553, 248] width 658 height 24
click at [224, 236] on select "Select Item... Yes No" at bounding box center [553, 248] width 658 height 24
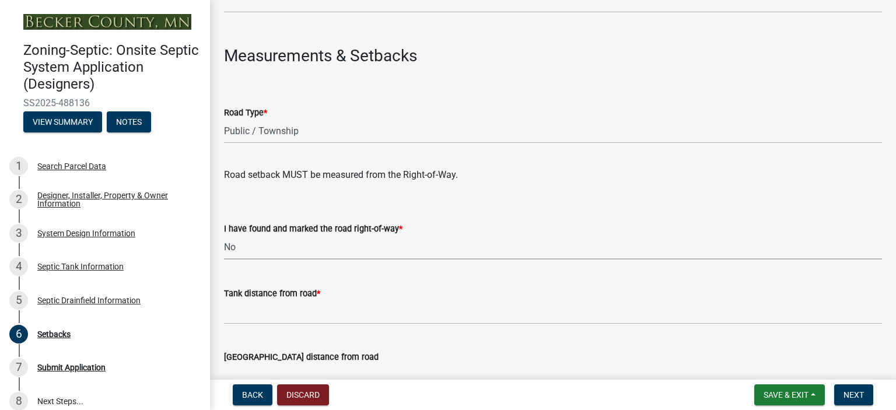
select select "2c0c9673-cfd8-4d5e-8ea6-73593e257713"
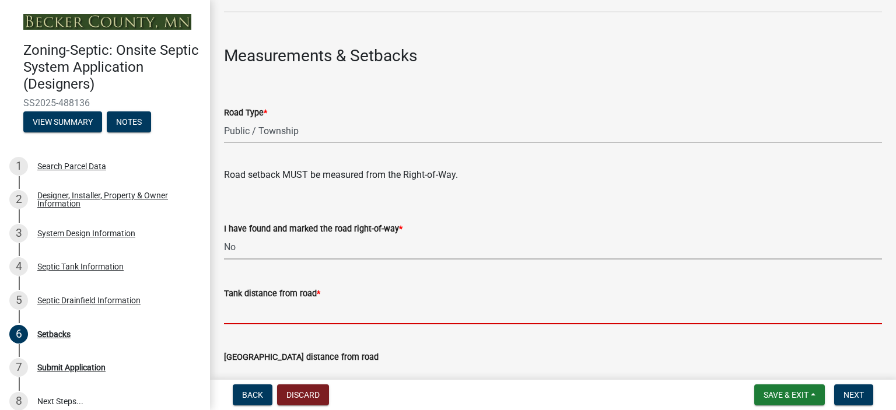
click at [241, 315] on input "Tank distance from road *" at bounding box center [553, 313] width 658 height 24
type input "+10'"
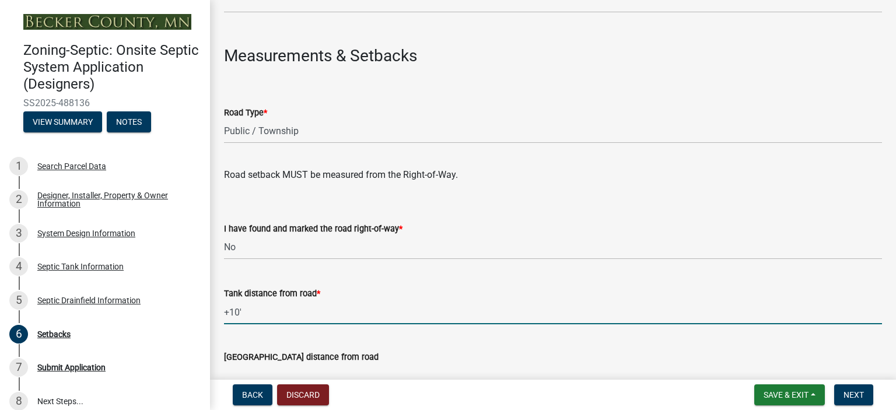
scroll to position [984, 0]
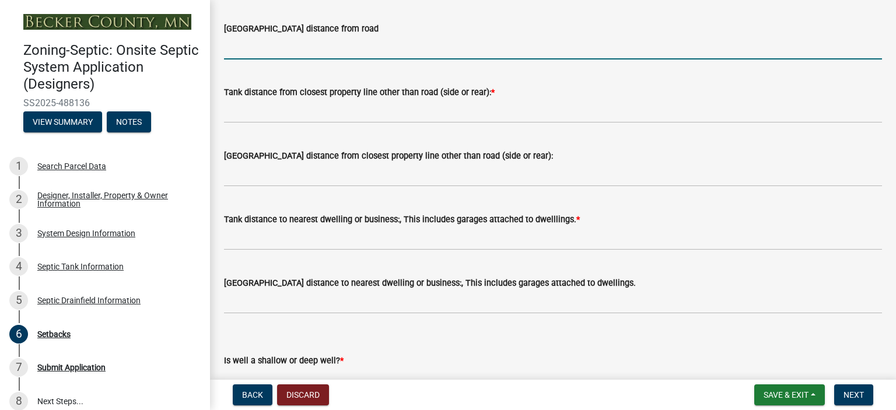
click at [247, 44] on input "[GEOGRAPHIC_DATA] distance from road" at bounding box center [553, 48] width 658 height 24
type input "+10'"
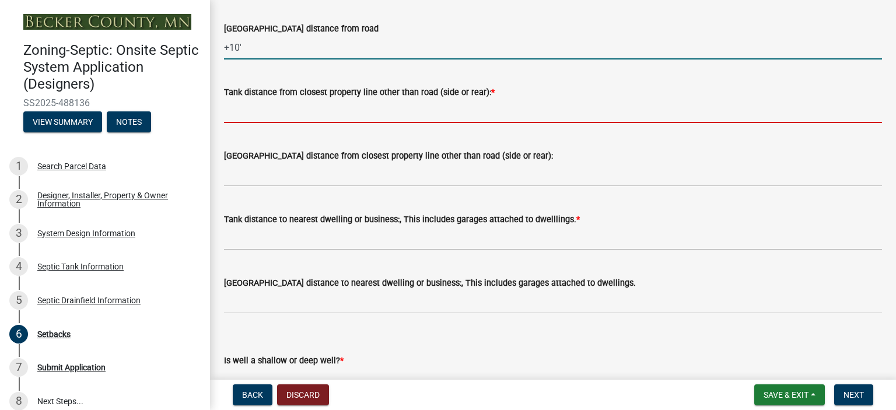
click at [249, 110] on input "Tank distance from closest property line other than road (side or rear): *" at bounding box center [553, 111] width 658 height 24
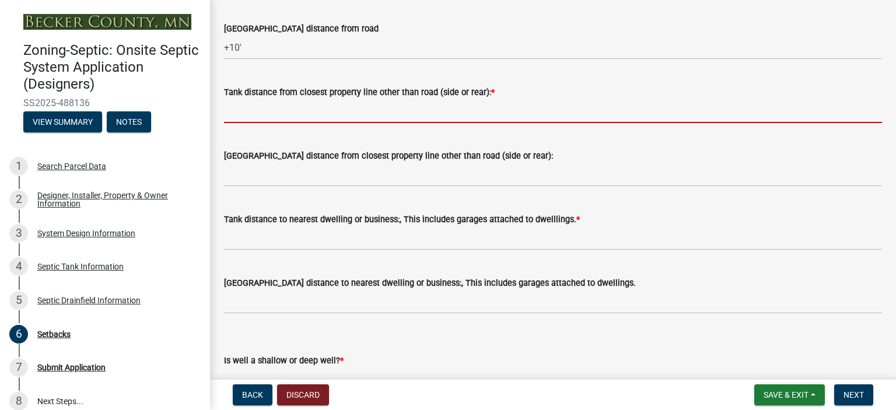
type input "+10'"
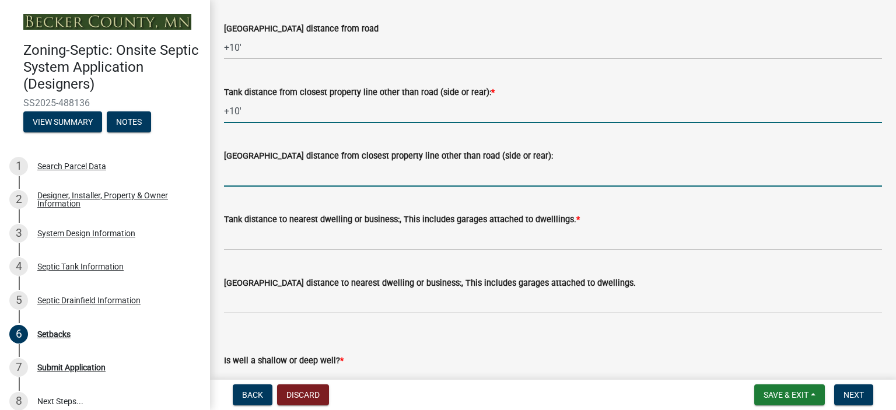
click at [257, 177] on input "[GEOGRAPHIC_DATA] distance from closest property line other than road (side or …" at bounding box center [553, 175] width 658 height 24
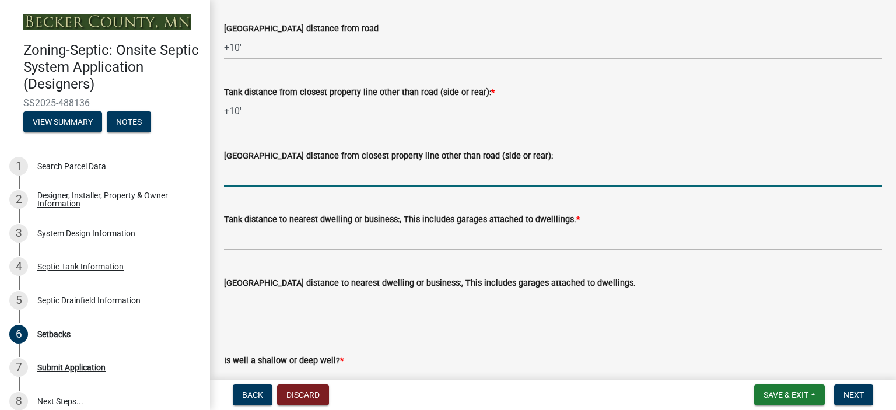
type input "+10'"
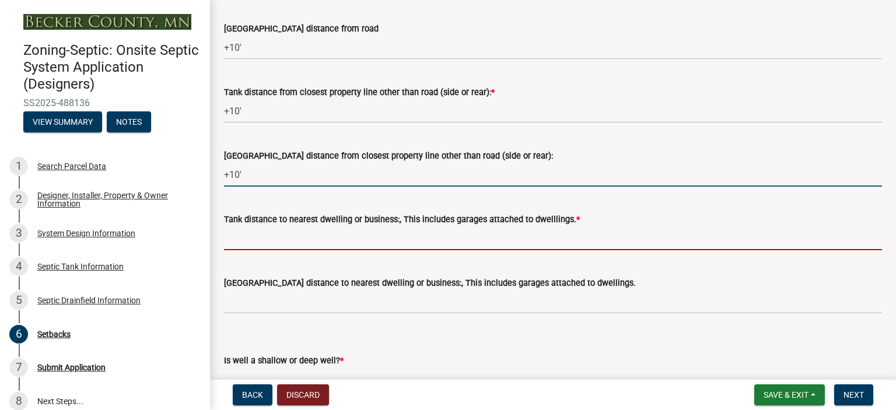
click at [237, 237] on input "Tank distance to nearest dwelling or business:, This includes garages attached …" at bounding box center [553, 238] width 658 height 24
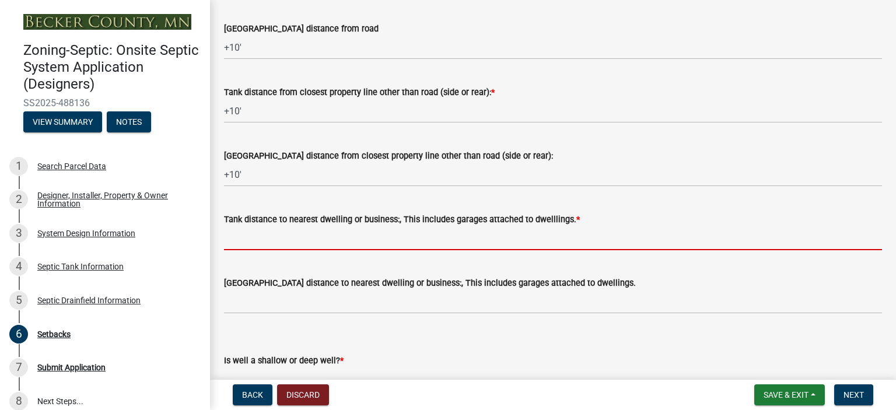
type input "+10'"
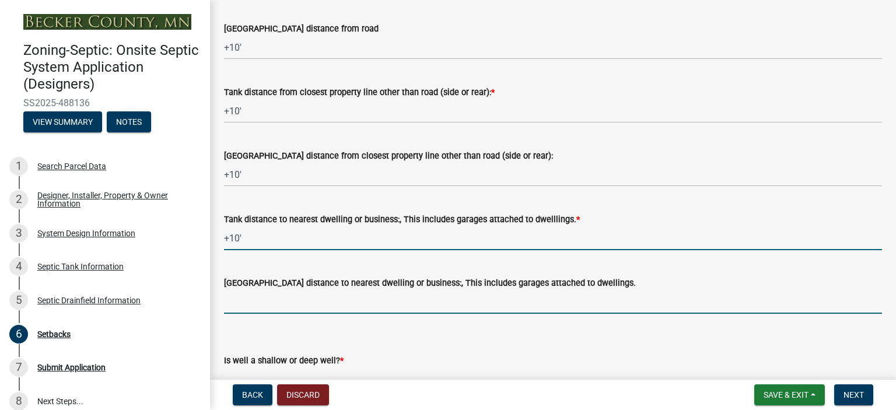
click at [247, 301] on input "[GEOGRAPHIC_DATA] distance to nearest dwelling or business:, This includes gara…" at bounding box center [553, 302] width 658 height 24
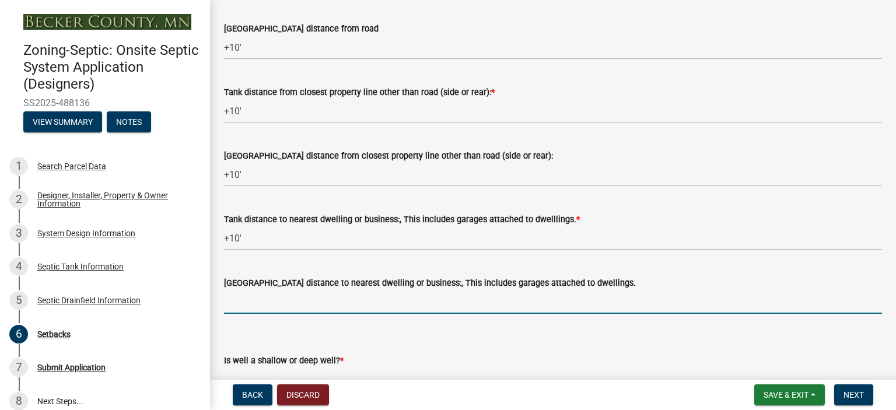
type input "+10'"
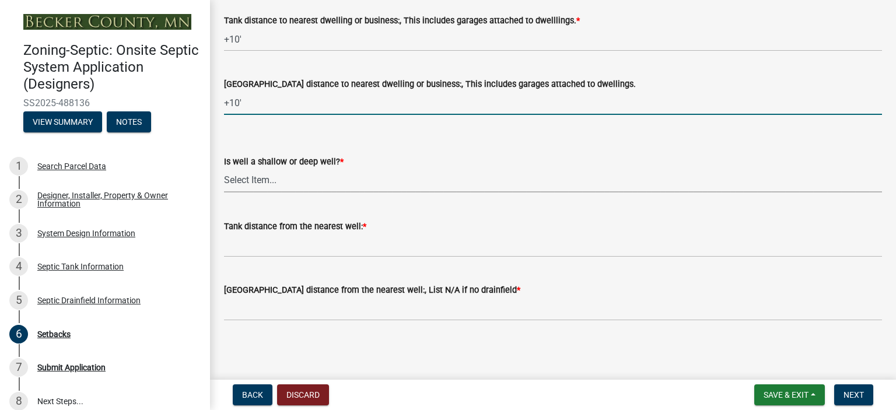
click at [233, 177] on select "Select Item... Deep Well Shallow Well No Well - Connected or to be connected to…" at bounding box center [553, 181] width 658 height 24
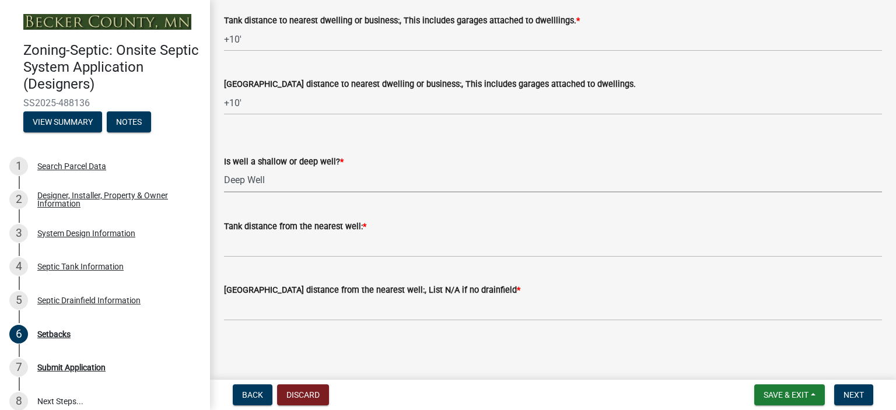
click at [224, 169] on select "Select Item... Deep Well Shallow Well No Well - Connected or to be connected to…" at bounding box center [553, 181] width 658 height 24
select select "cf78f1da-f066-4305-88a2-864abad1fa52"
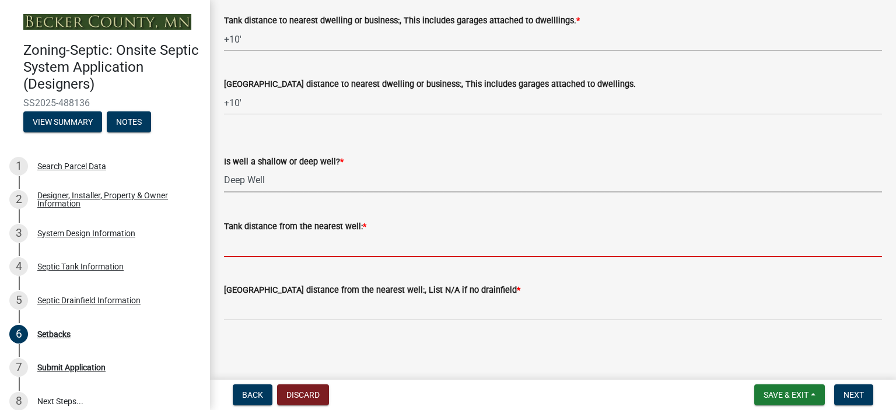
click at [236, 246] on input "Tank distance from the nearest well: *" at bounding box center [553, 245] width 658 height 24
type input "+50'"
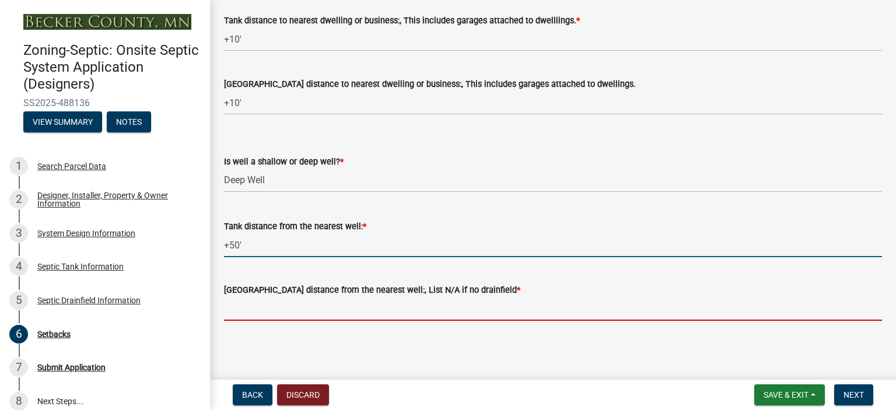
click at [242, 313] on input "[GEOGRAPHIC_DATA] distance from the nearest well:, List N/A if no drainfield *" at bounding box center [553, 309] width 658 height 24
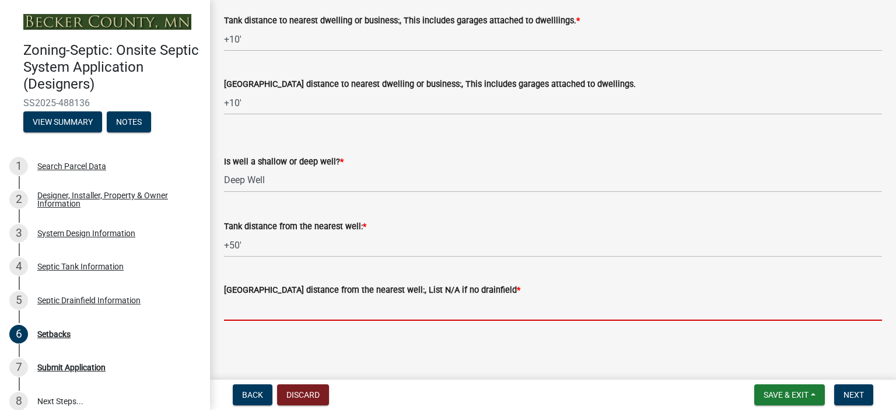
type input "+50'"
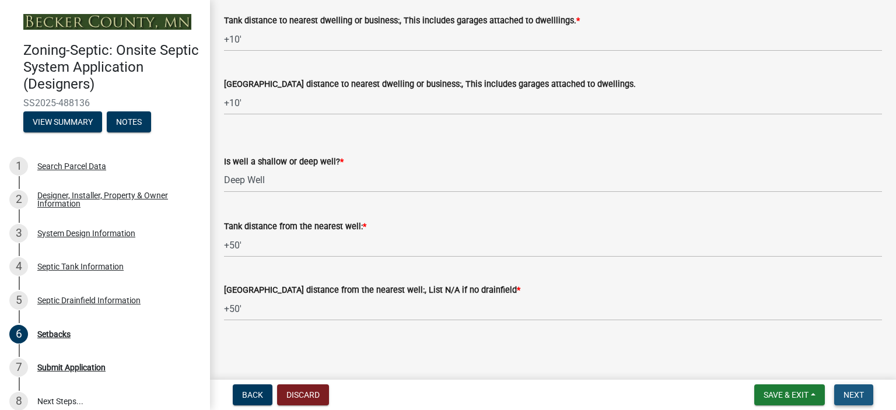
click at [854, 393] on span "Next" at bounding box center [854, 394] width 20 height 9
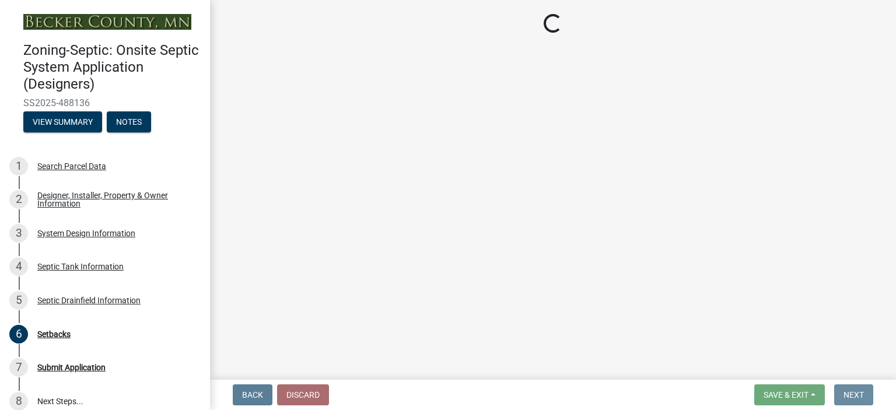
scroll to position [0, 0]
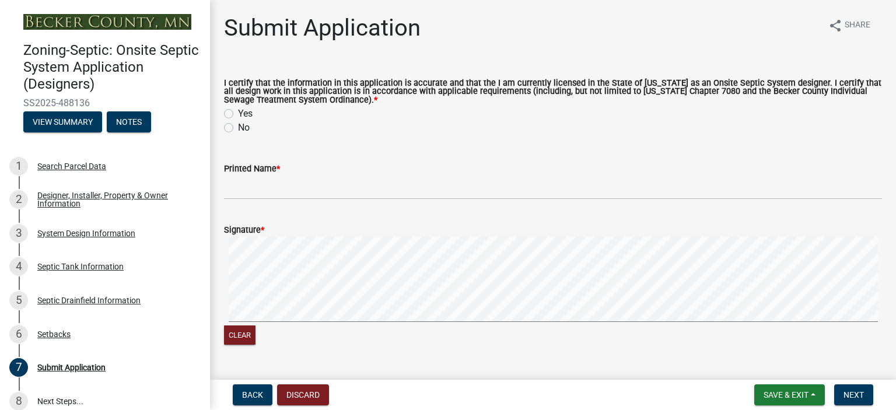
click at [238, 113] on label "Yes" at bounding box center [245, 114] width 15 height 14
click at [238, 113] on input "Yes" at bounding box center [242, 111] width 8 height 8
radio input "true"
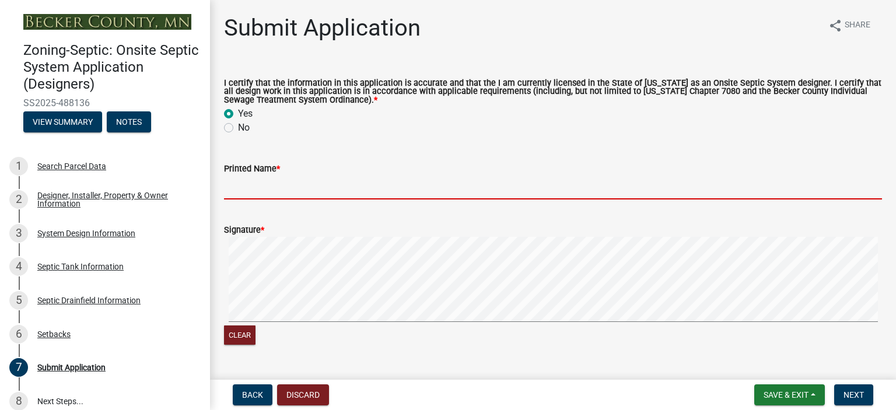
click at [309, 179] on input "Printed Name *" at bounding box center [553, 188] width 658 height 24
type input "[PERSON_NAME]"
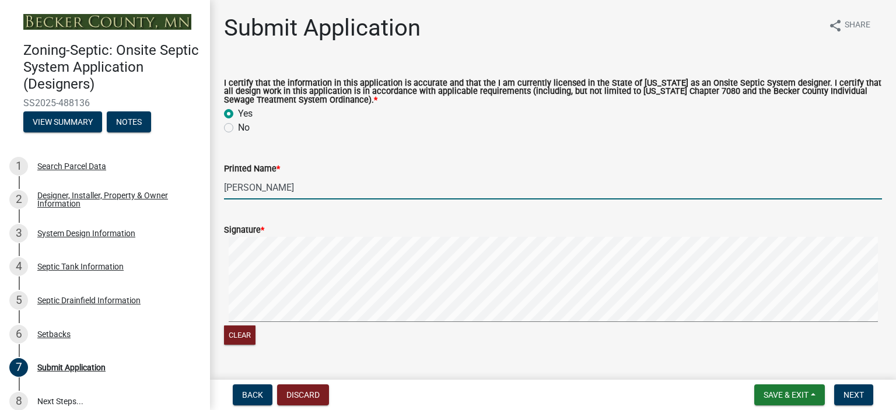
scroll to position [198, 0]
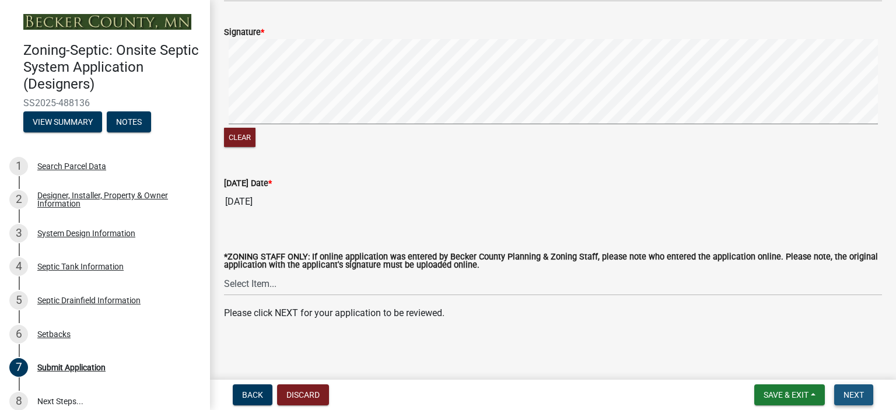
click at [858, 396] on span "Next" at bounding box center [854, 394] width 20 height 9
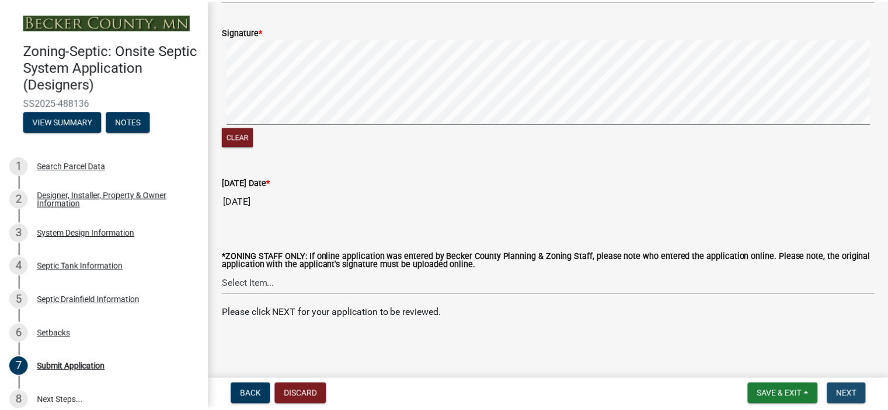
scroll to position [0, 0]
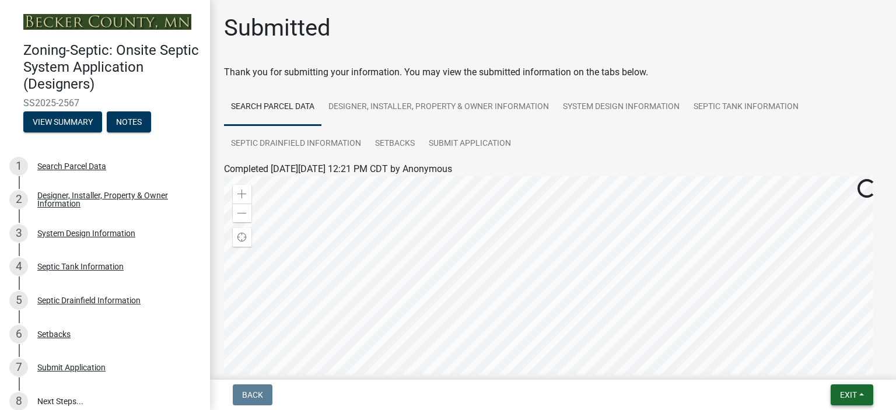
click at [861, 396] on button "Exit" at bounding box center [852, 395] width 43 height 21
click at [819, 365] on button "Save & Exit" at bounding box center [827, 365] width 93 height 28
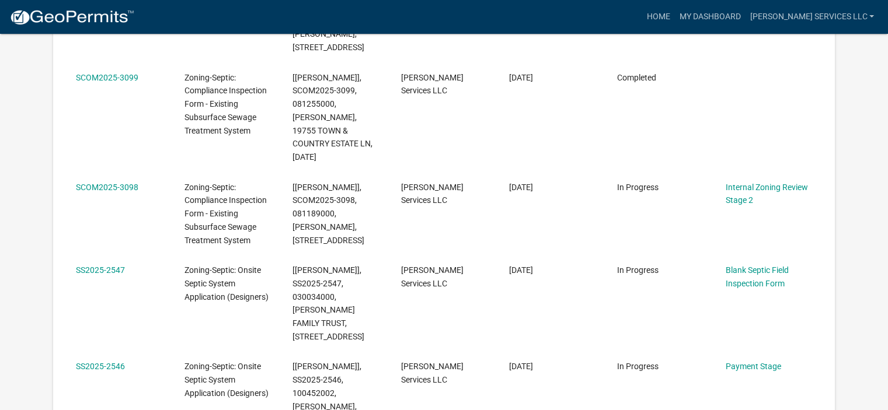
scroll to position [95, 0]
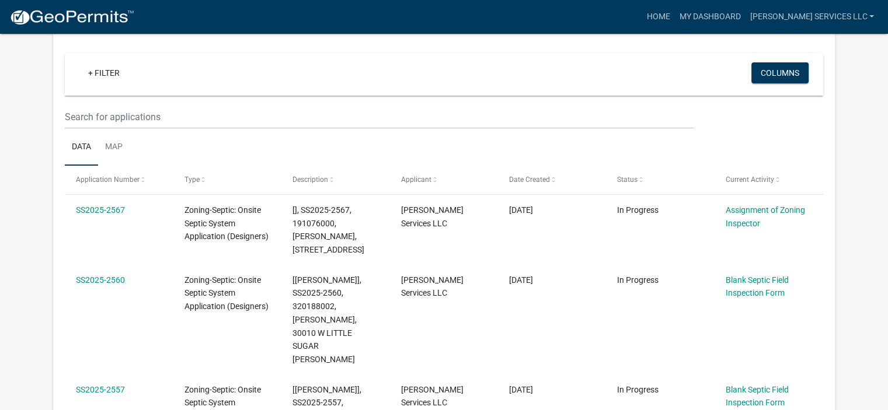
click at [103, 13] on img at bounding box center [71, 18] width 125 height 18
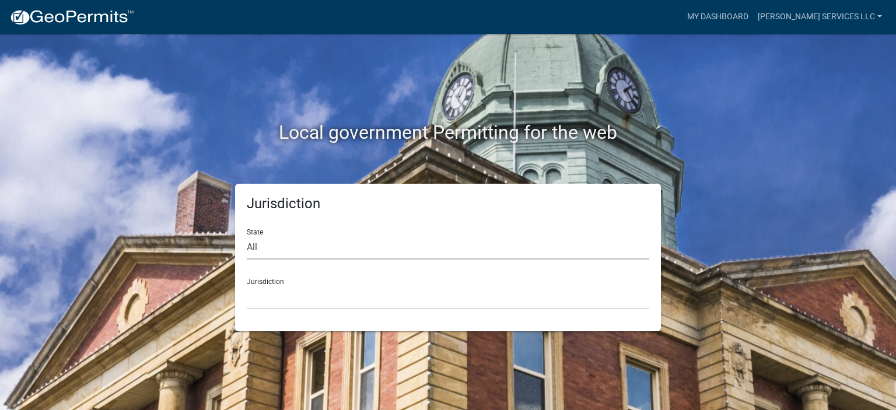
click at [271, 244] on select "All [US_STATE] [US_STATE] [US_STATE] [US_STATE] [US_STATE] [US_STATE] [US_STATE…" at bounding box center [448, 248] width 403 height 24
select select "[US_STATE]"
click at [247, 236] on select "All [US_STATE] [US_STATE] [US_STATE] [US_STATE] [US_STATE] [US_STATE] [US_STATE…" at bounding box center [448, 248] width 403 height 24
click at [285, 296] on select "[GEOGRAPHIC_DATA], [US_STATE] [GEOGRAPHIC_DATA], [US_STATE] [GEOGRAPHIC_DATA], …" at bounding box center [448, 297] width 403 height 24
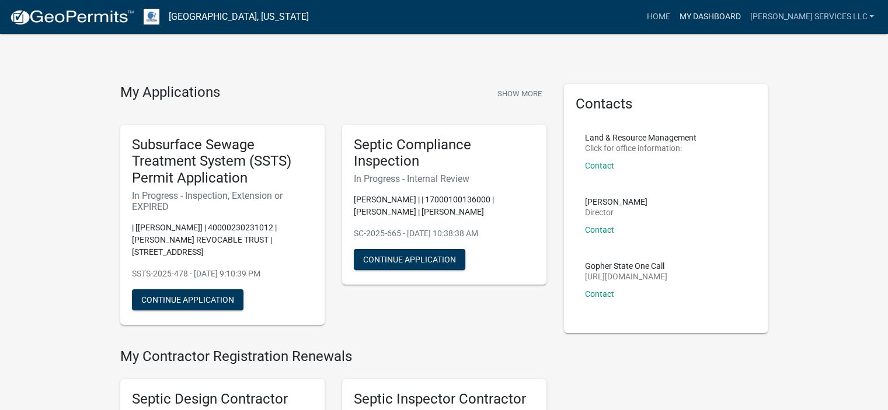
click at [735, 19] on link "My Dashboard" at bounding box center [709, 17] width 71 height 22
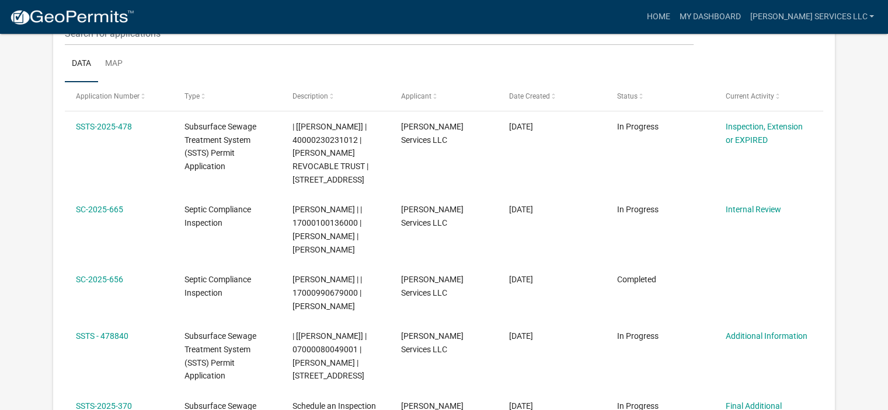
scroll to position [191, 0]
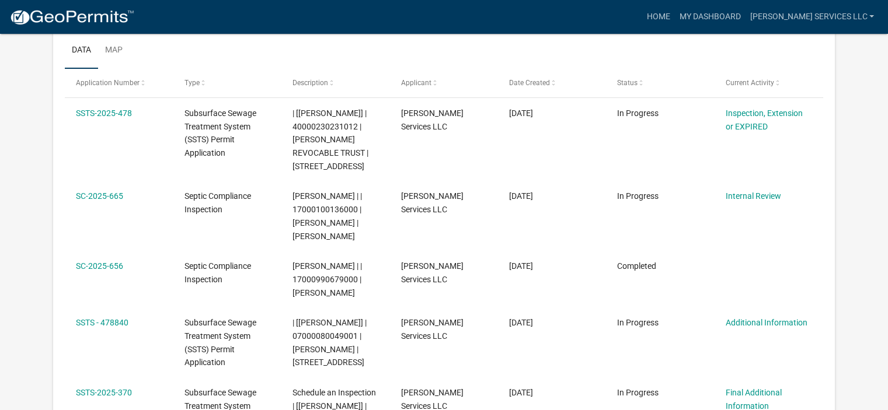
click at [88, 197] on link "SC-2025-665" at bounding box center [99, 195] width 47 height 9
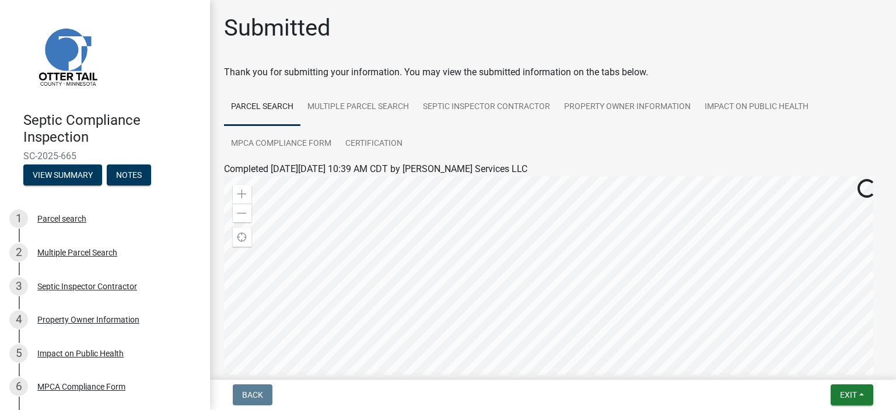
scroll to position [65, 0]
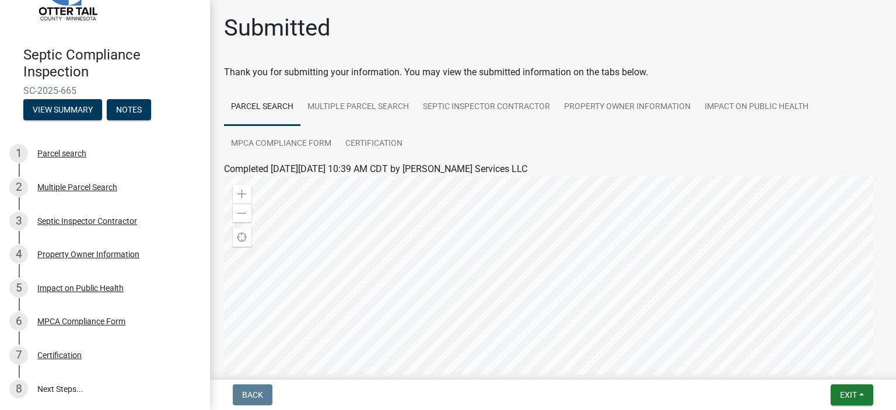
click at [59, 357] on div "Certification" at bounding box center [59, 355] width 44 height 8
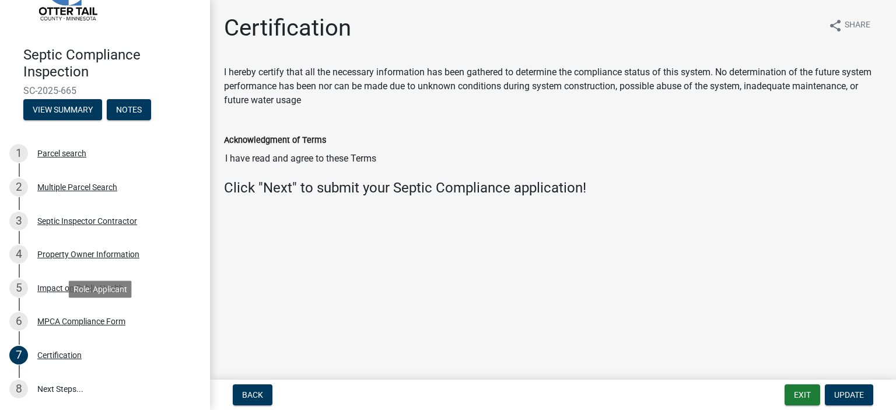
click at [78, 319] on div "MPCA Compliance Form" at bounding box center [81, 321] width 88 height 8
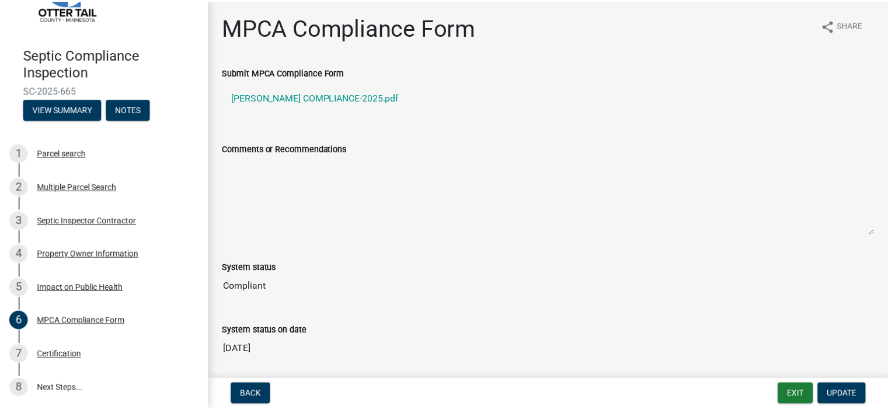
scroll to position [0, 0]
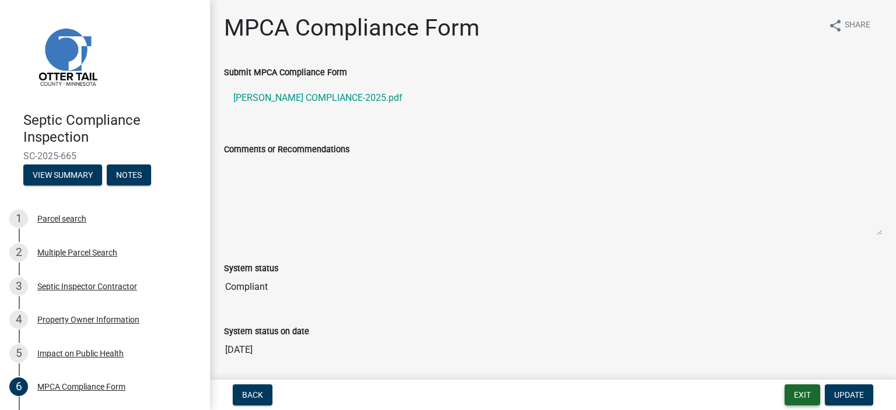
click at [796, 394] on button "Exit" at bounding box center [803, 395] width 36 height 21
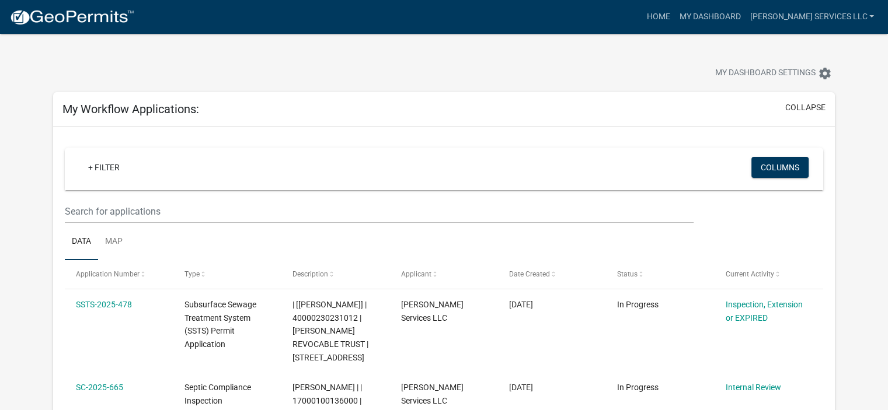
scroll to position [359, 0]
